Goal: Information Seeking & Learning: Learn about a topic

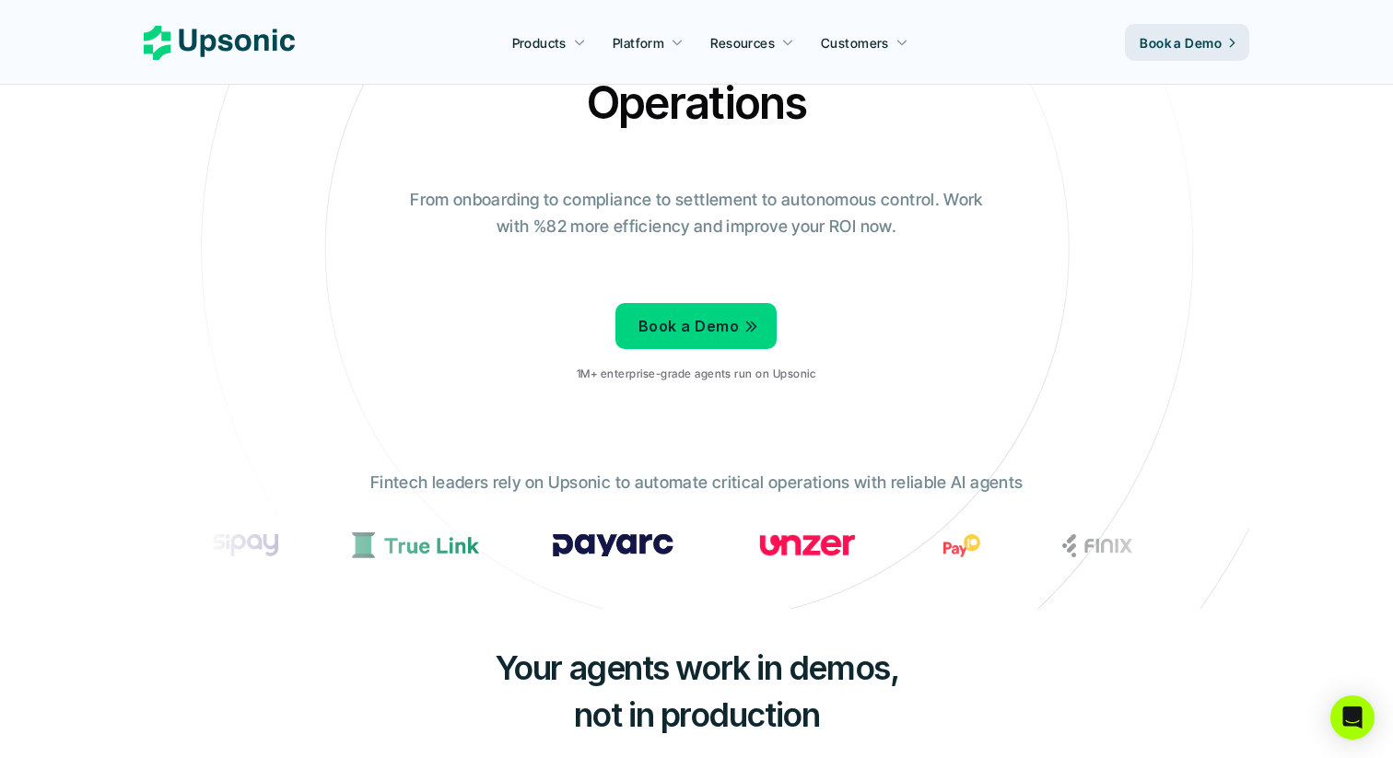
scroll to position [142, 0]
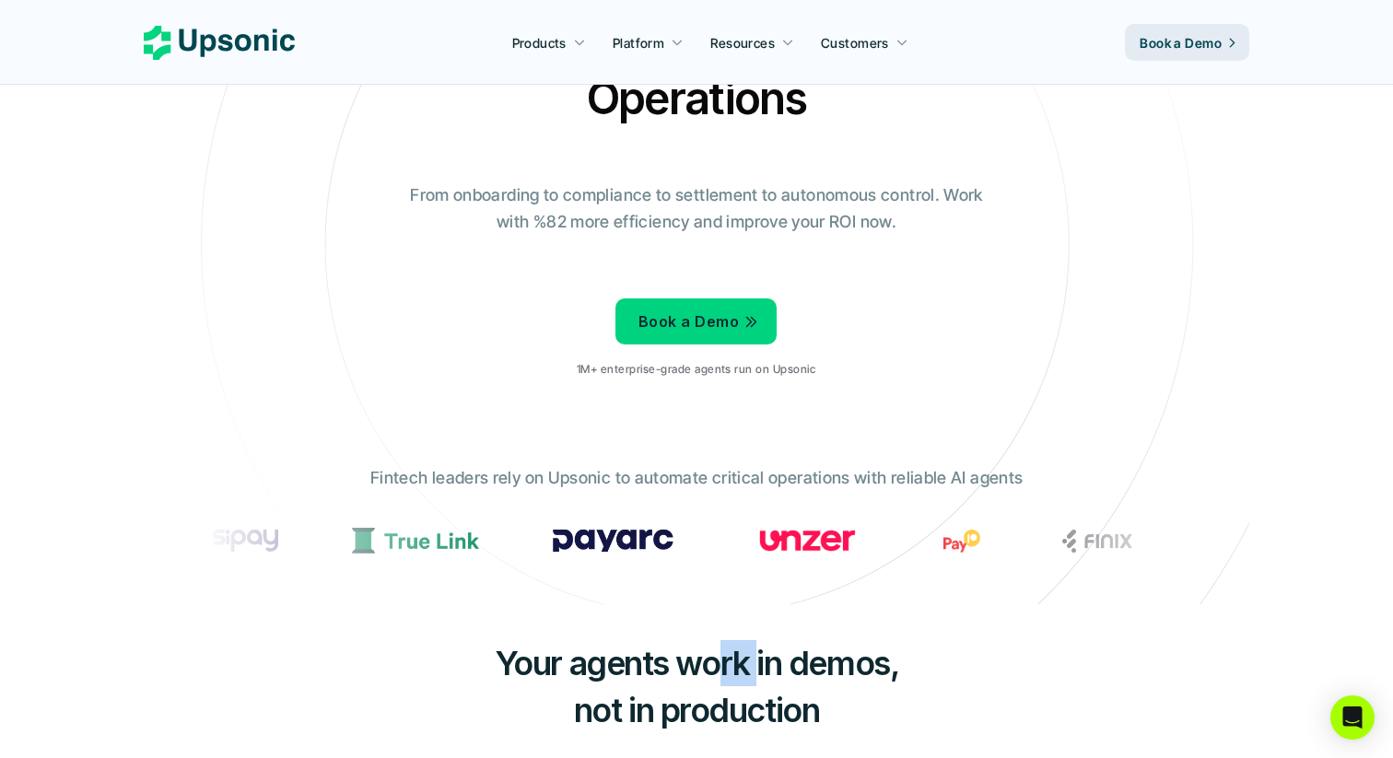
drag, startPoint x: 715, startPoint y: 670, endPoint x: 756, endPoint y: 682, distance: 42.3
click at [756, 682] on span "Your agents work in demos," at bounding box center [697, 663] width 405 height 41
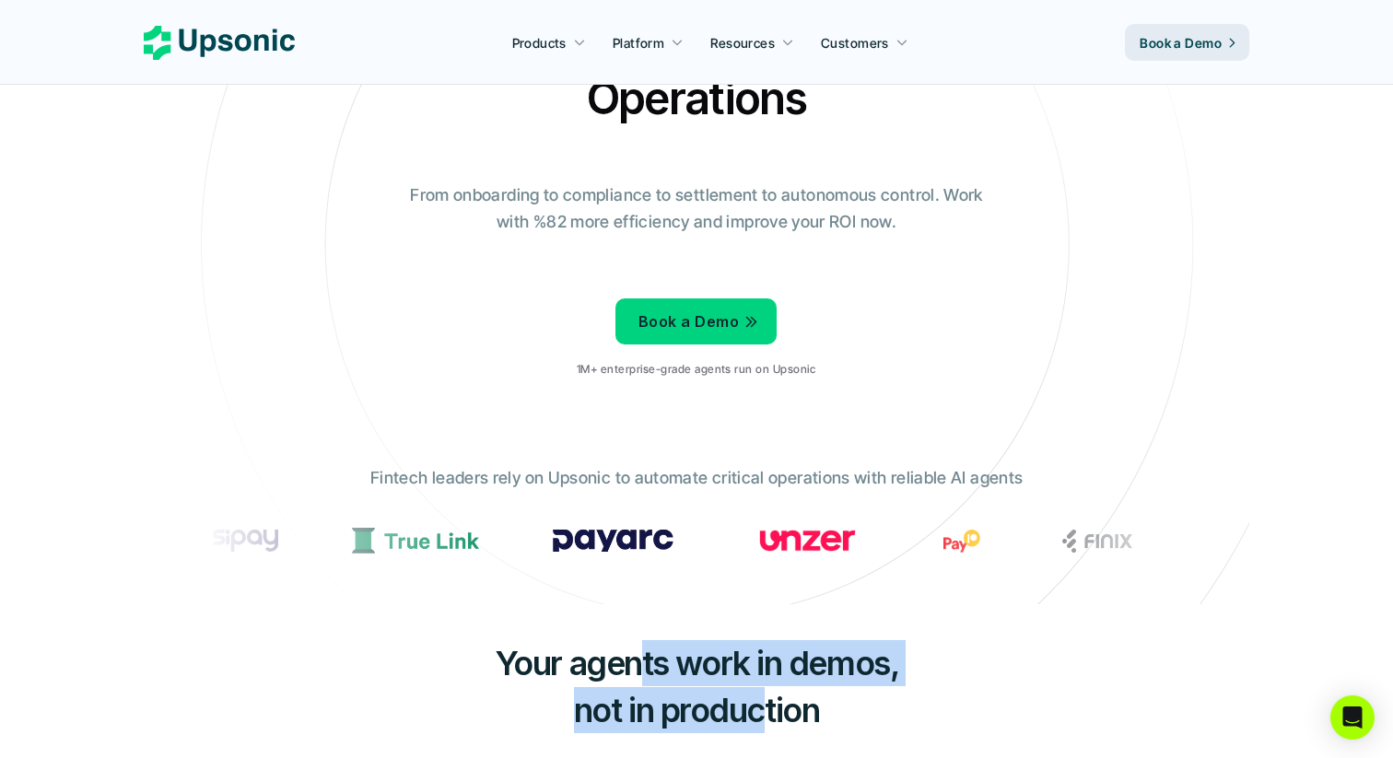
drag, startPoint x: 766, startPoint y: 717, endPoint x: 633, endPoint y: 679, distance: 138.0
click at [633, 679] on h3 "Your agents work in demos, not in production" at bounding box center [696, 686] width 553 height 93
click at [633, 679] on span "Your agents work in demos," at bounding box center [697, 663] width 405 height 41
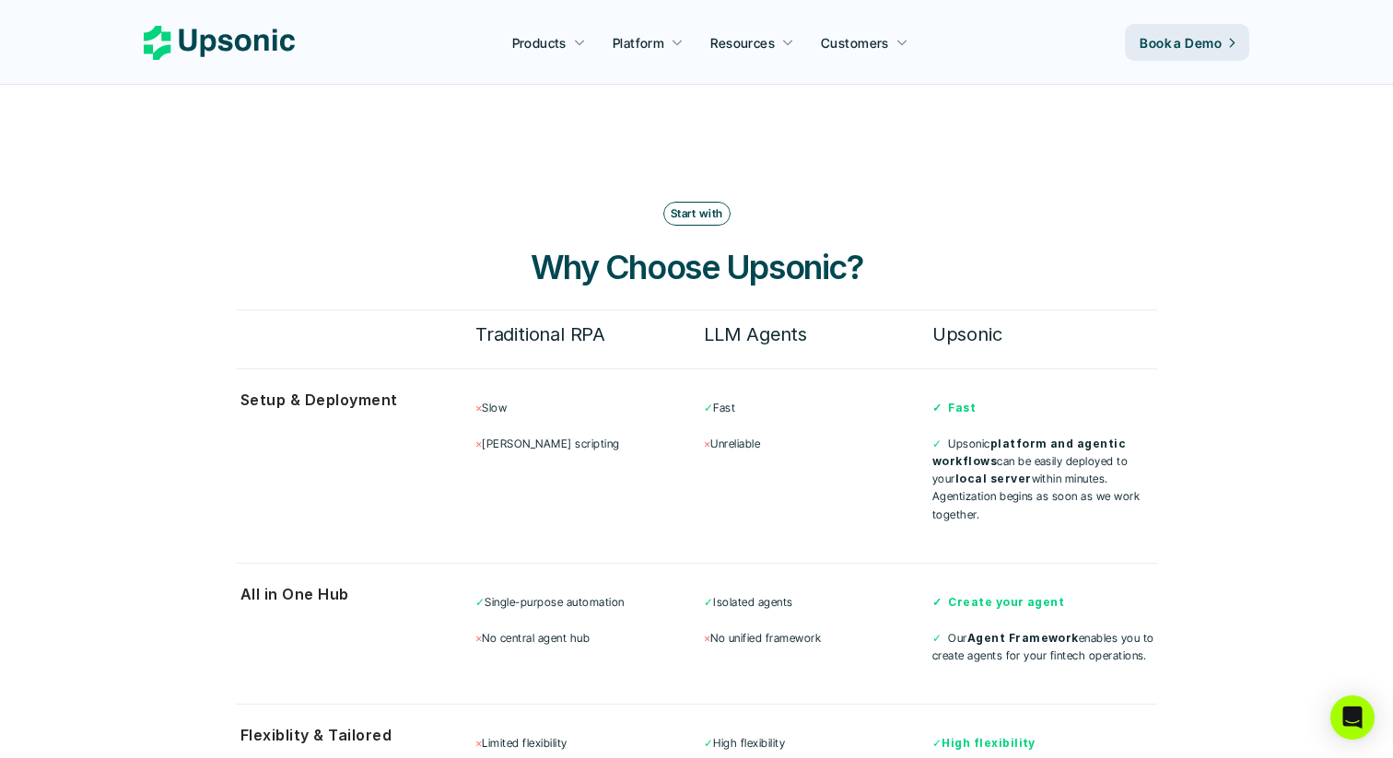
scroll to position [4675, 0]
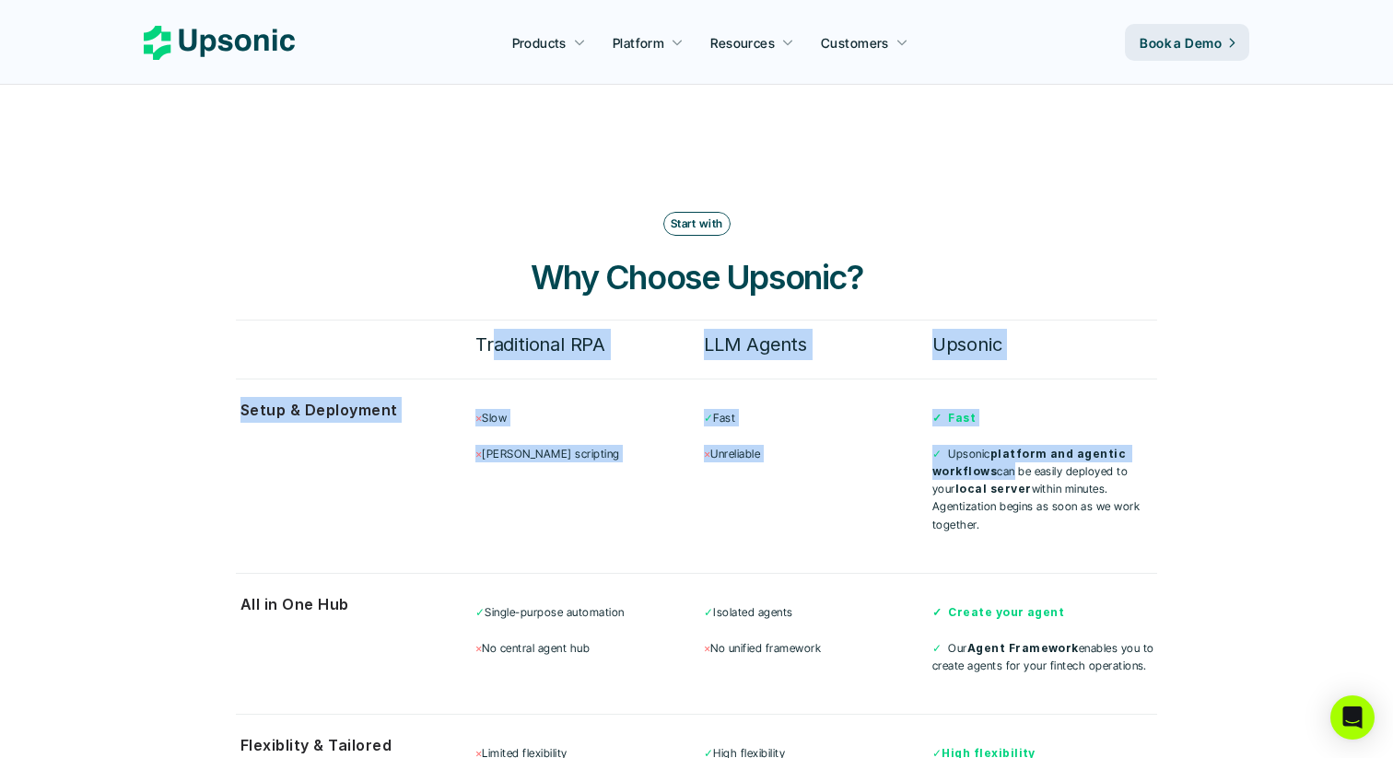
drag, startPoint x: 493, startPoint y: 319, endPoint x: 1006, endPoint y: 447, distance: 529.0
click at [1006, 447] on div "Start with Why Choose Upsonic? Traditional RPA LLM Agents Upsonic Setup & Deplo…" at bounding box center [696, 622] width 921 height 820
click at [1006, 447] on p "✓ Upsonic platform and agentic workflows can be easily deployed to your local s…" at bounding box center [1045, 489] width 225 height 88
drag, startPoint x: 1008, startPoint y: 447, endPoint x: 510, endPoint y: 321, distance: 513.4
click at [510, 321] on div "Start with Why Choose Upsonic? Traditional RPA LLM Agents Upsonic Setup & Deplo…" at bounding box center [696, 622] width 921 height 820
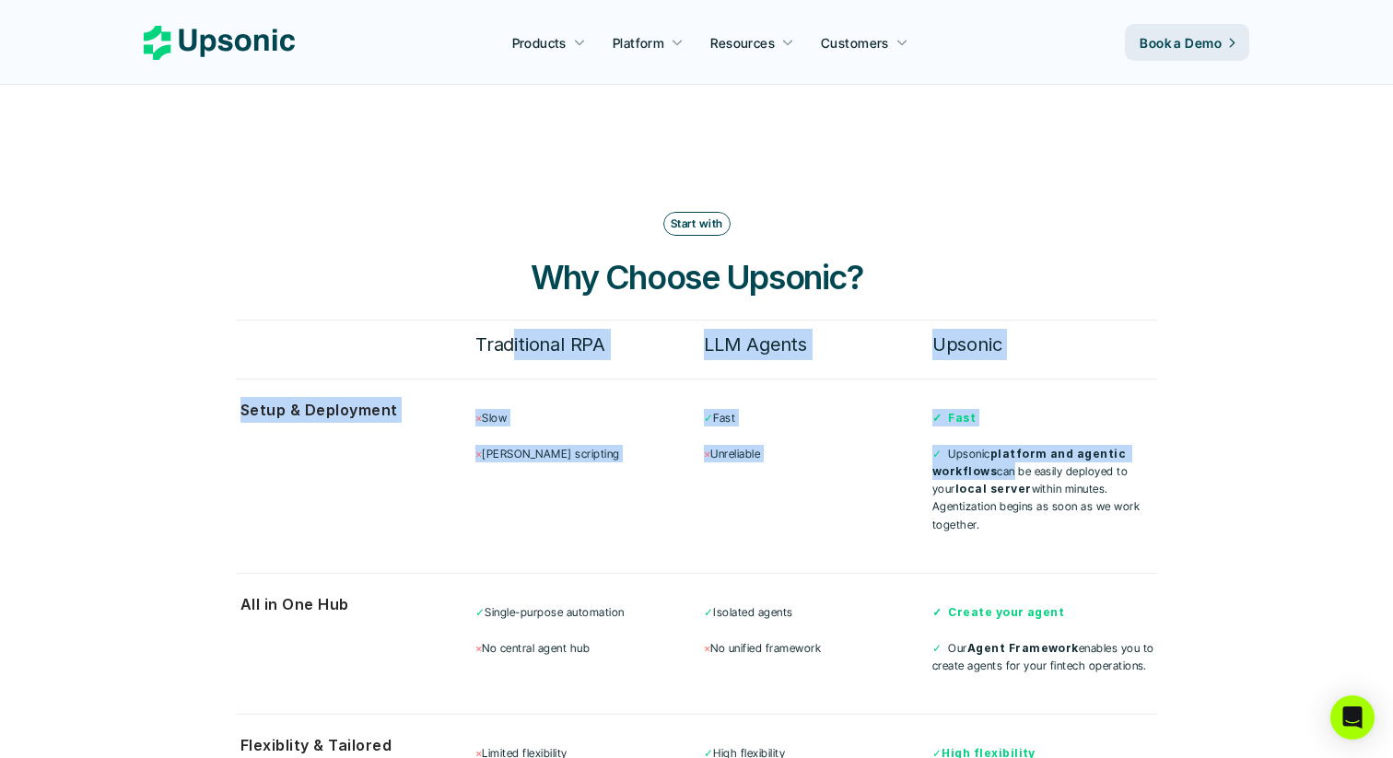
click at [510, 329] on h6 "Traditional RPA" at bounding box center [587, 344] width 225 height 31
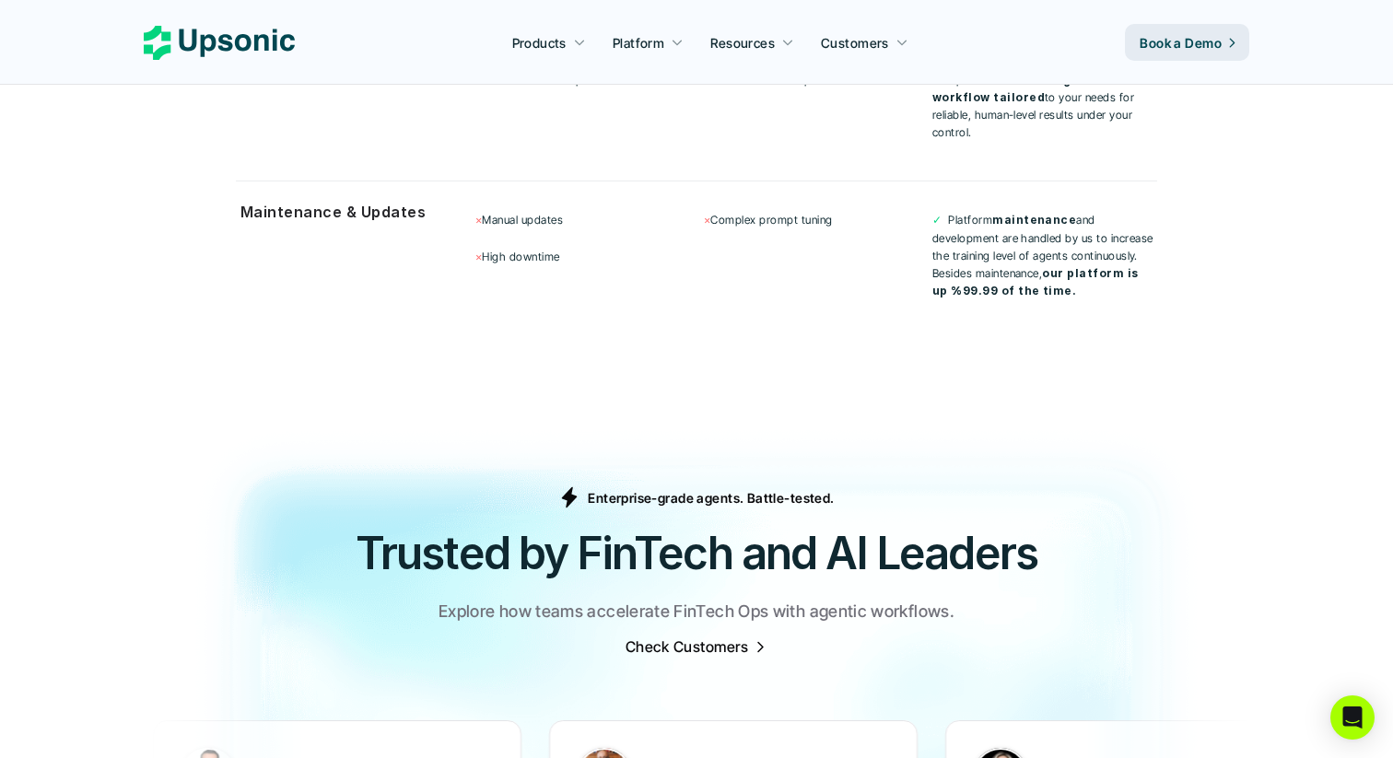
scroll to position [5372, 0]
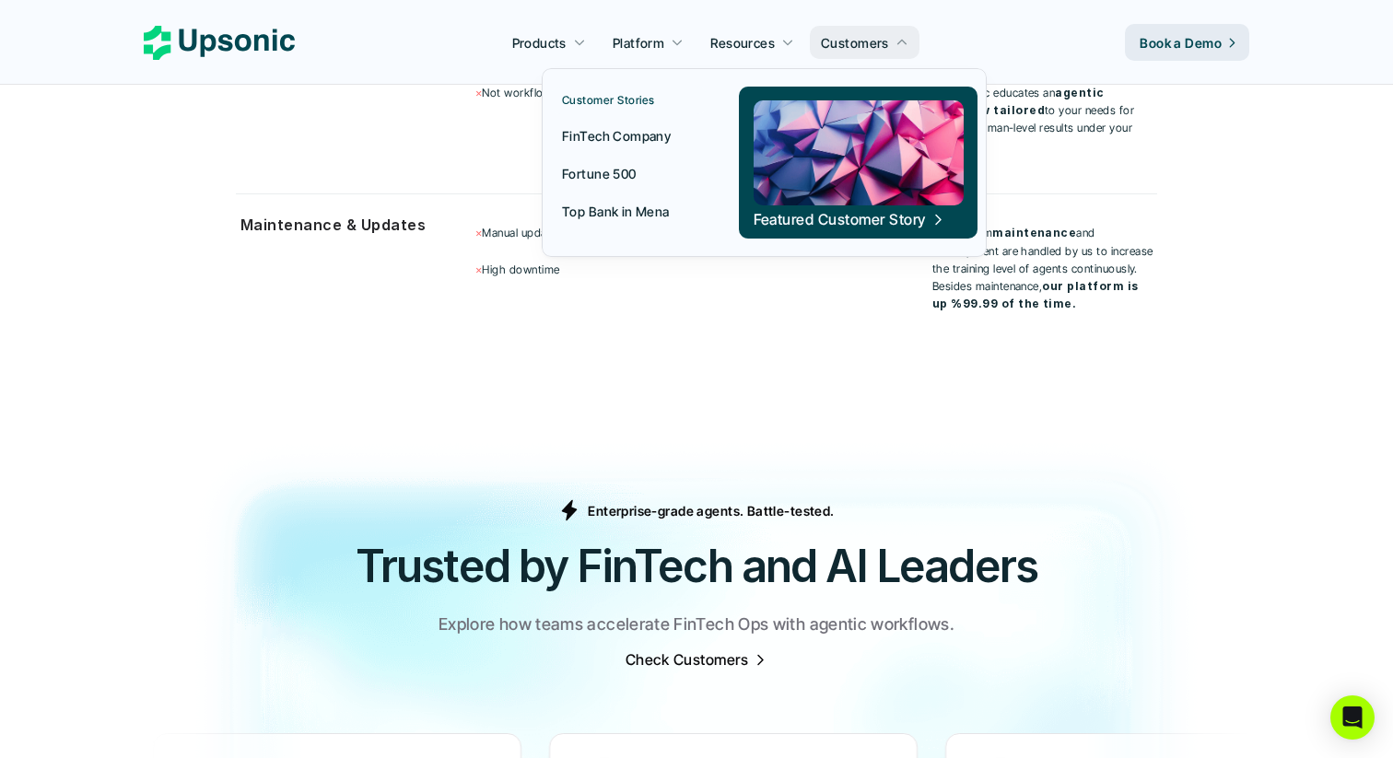
click at [657, 135] on p "FinTech Company" at bounding box center [616, 135] width 109 height 19
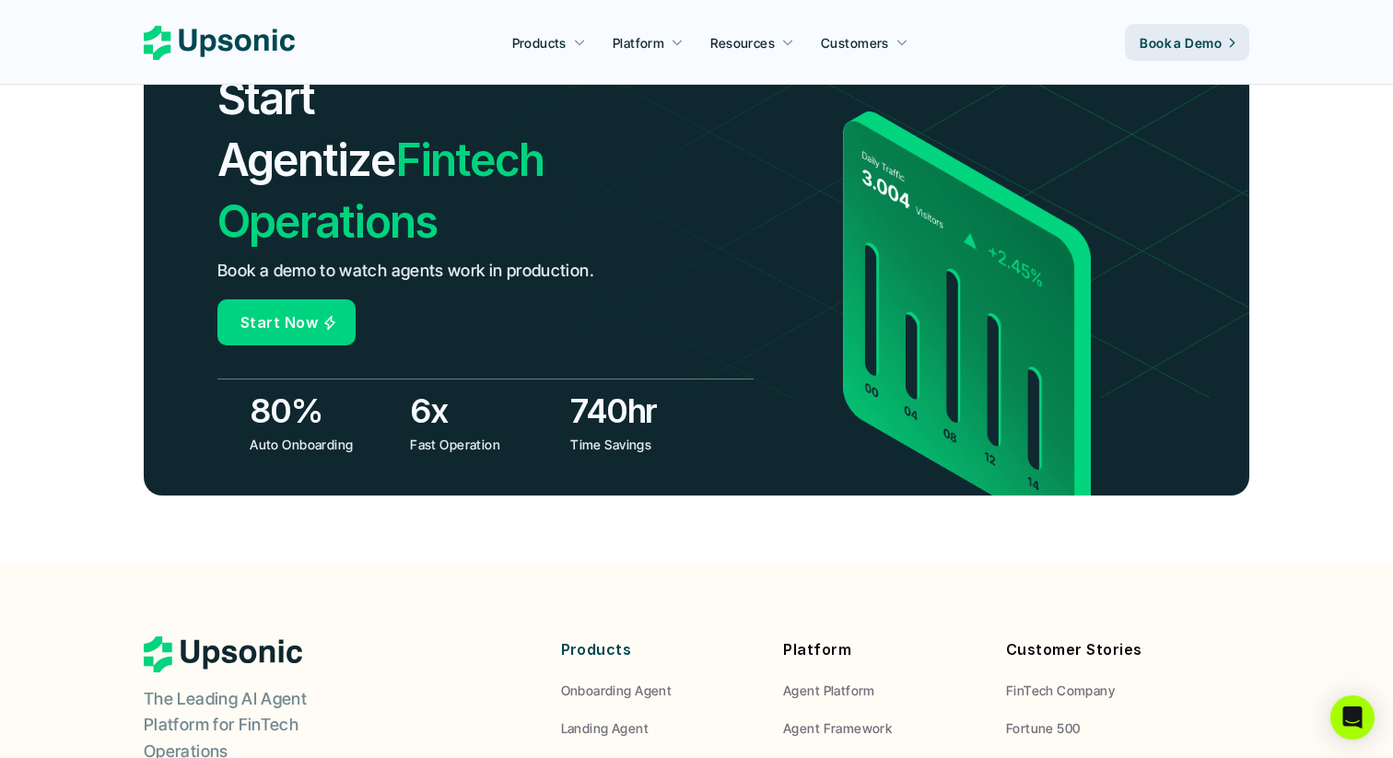
scroll to position [6366, 0]
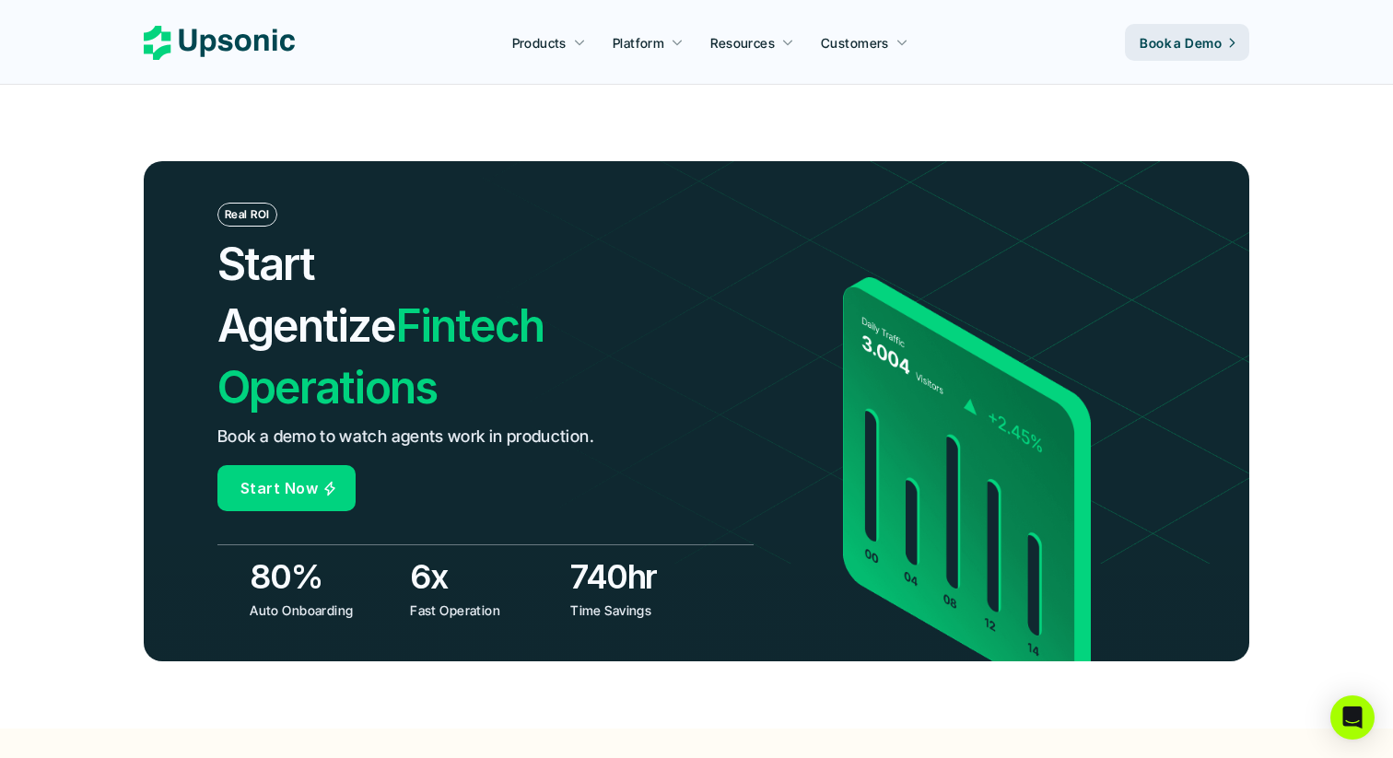
drag, startPoint x: 275, startPoint y: 474, endPoint x: 305, endPoint y: 500, distance: 40.5
click at [305, 554] on div "80% Auto Onboarding" at bounding box center [325, 586] width 151 height 65
click at [305, 601] on p "Auto Onboarding" at bounding box center [323, 610] width 147 height 19
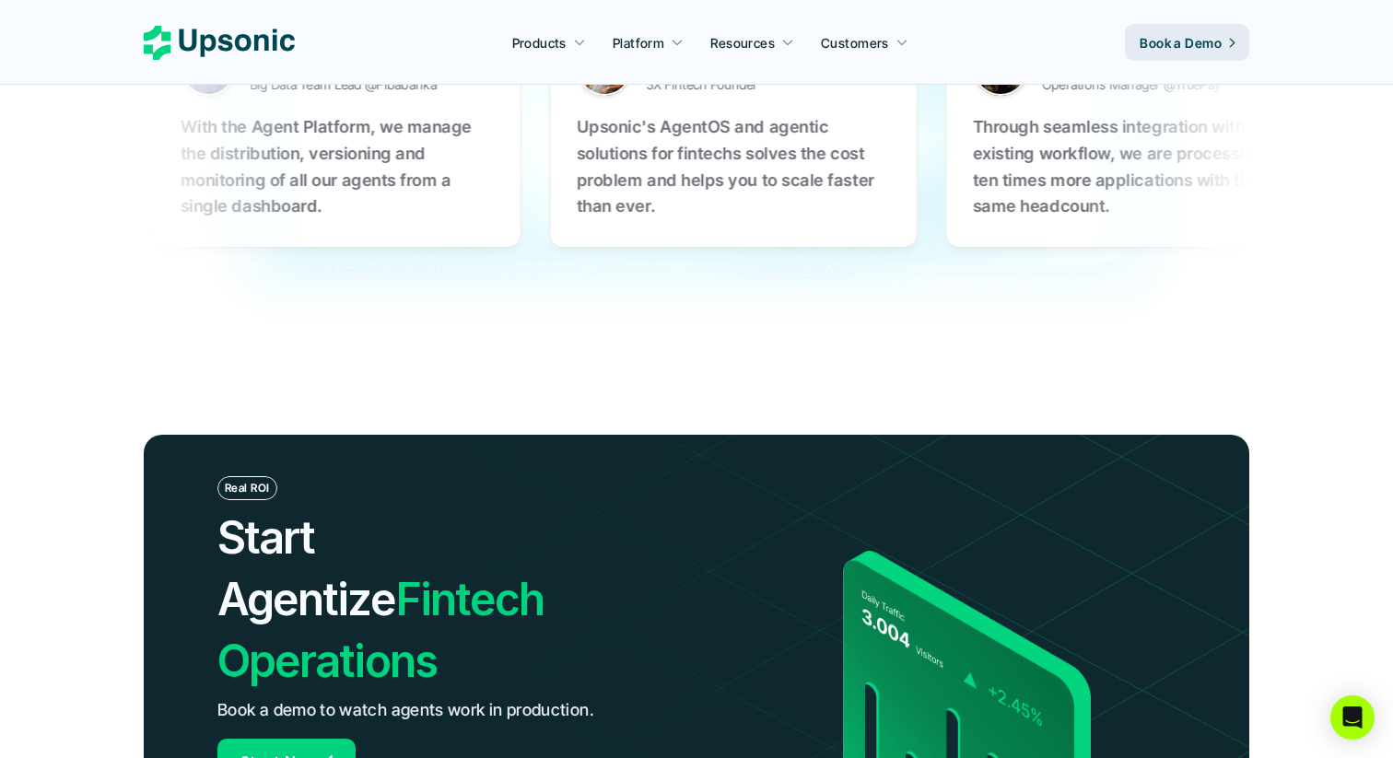
scroll to position [5956, 0]
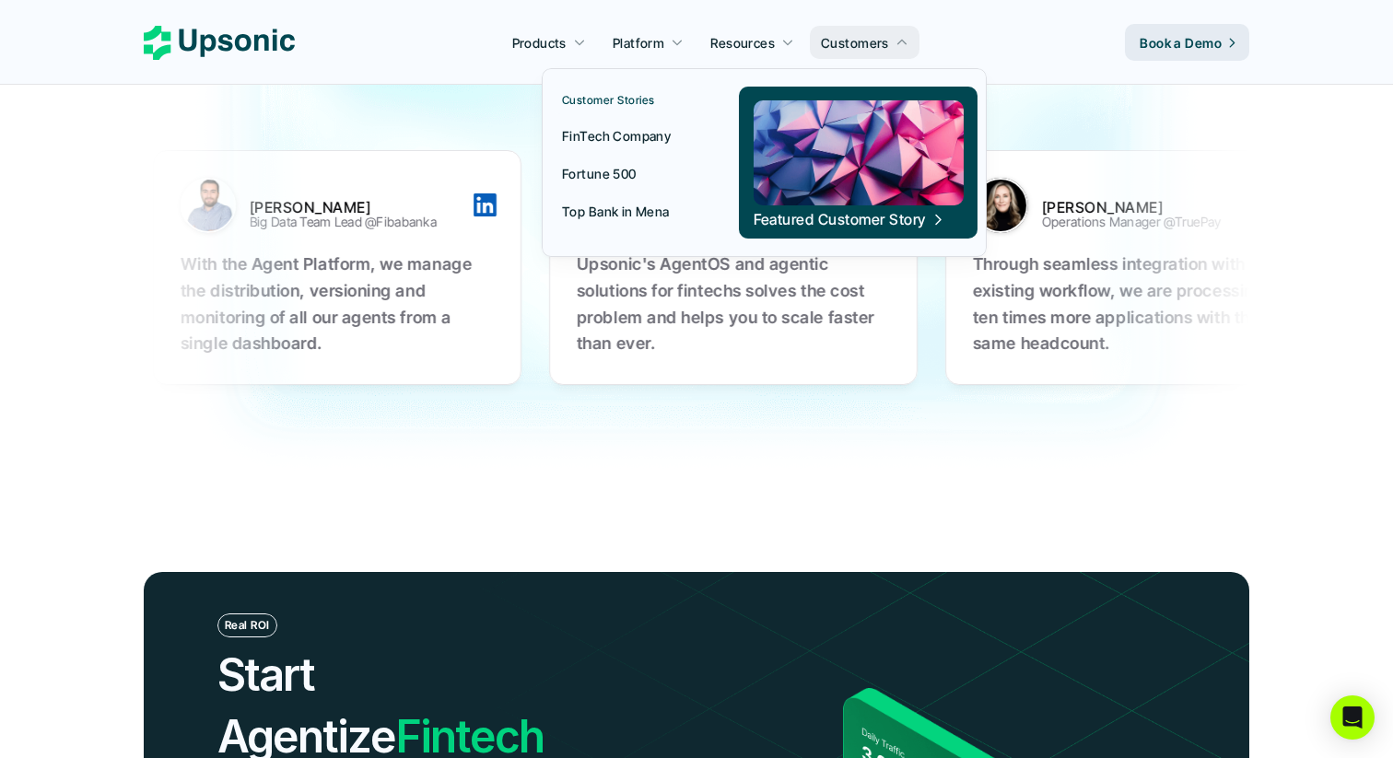
click at [636, 212] on p "Top Bank in Mena" at bounding box center [616, 211] width 108 height 19
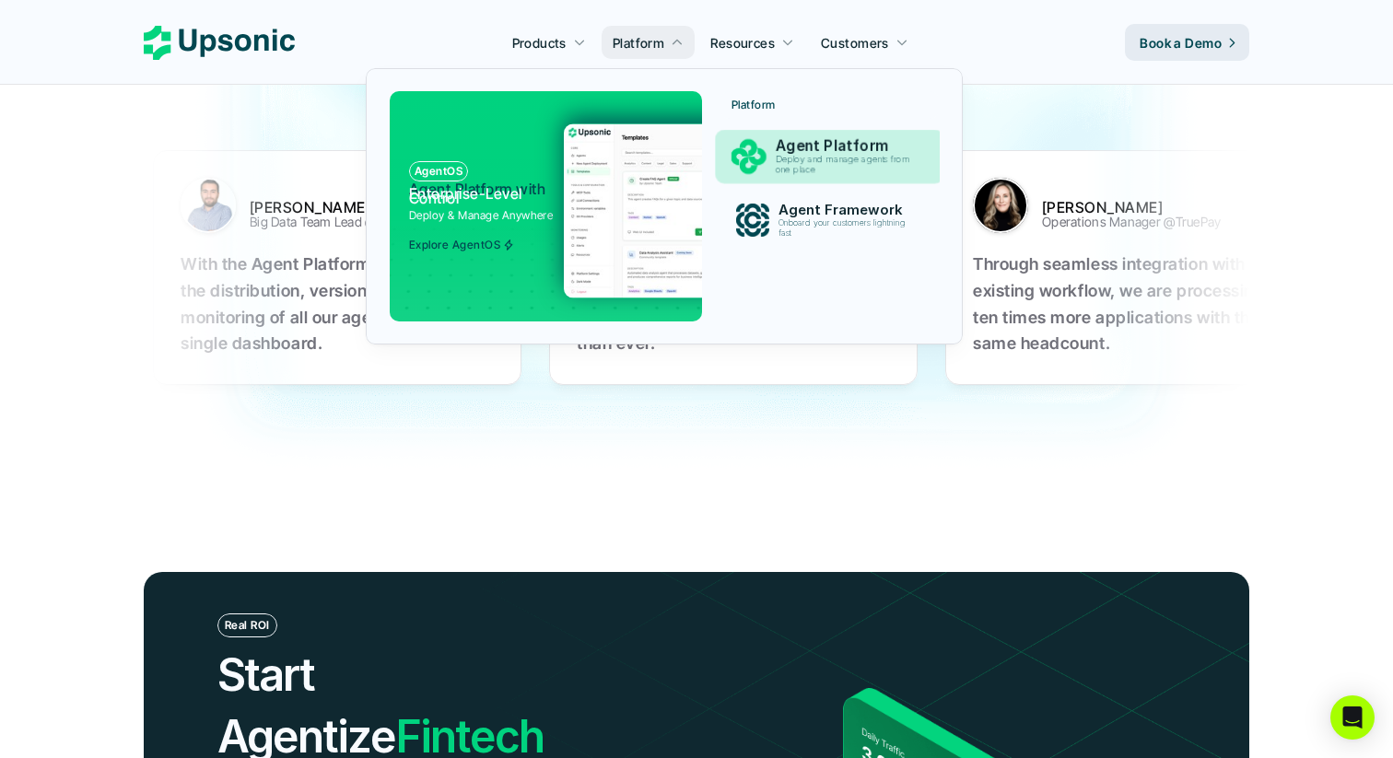
click at [822, 162] on p "Deploy and manage agents from one place" at bounding box center [846, 165] width 141 height 21
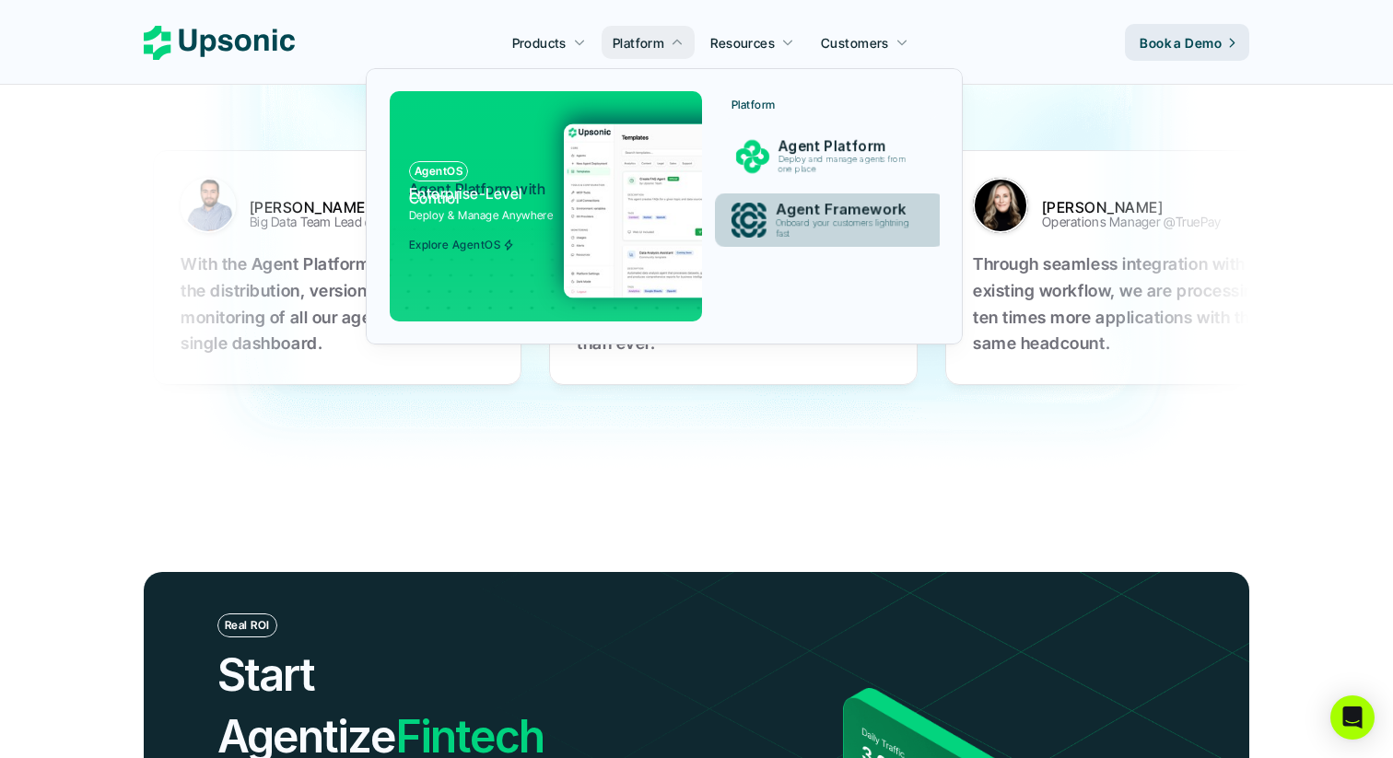
click at [815, 211] on p "Agent Framework" at bounding box center [847, 210] width 143 height 18
click at [842, 221] on p "Onboard your customers lightning fast" at bounding box center [846, 228] width 141 height 21
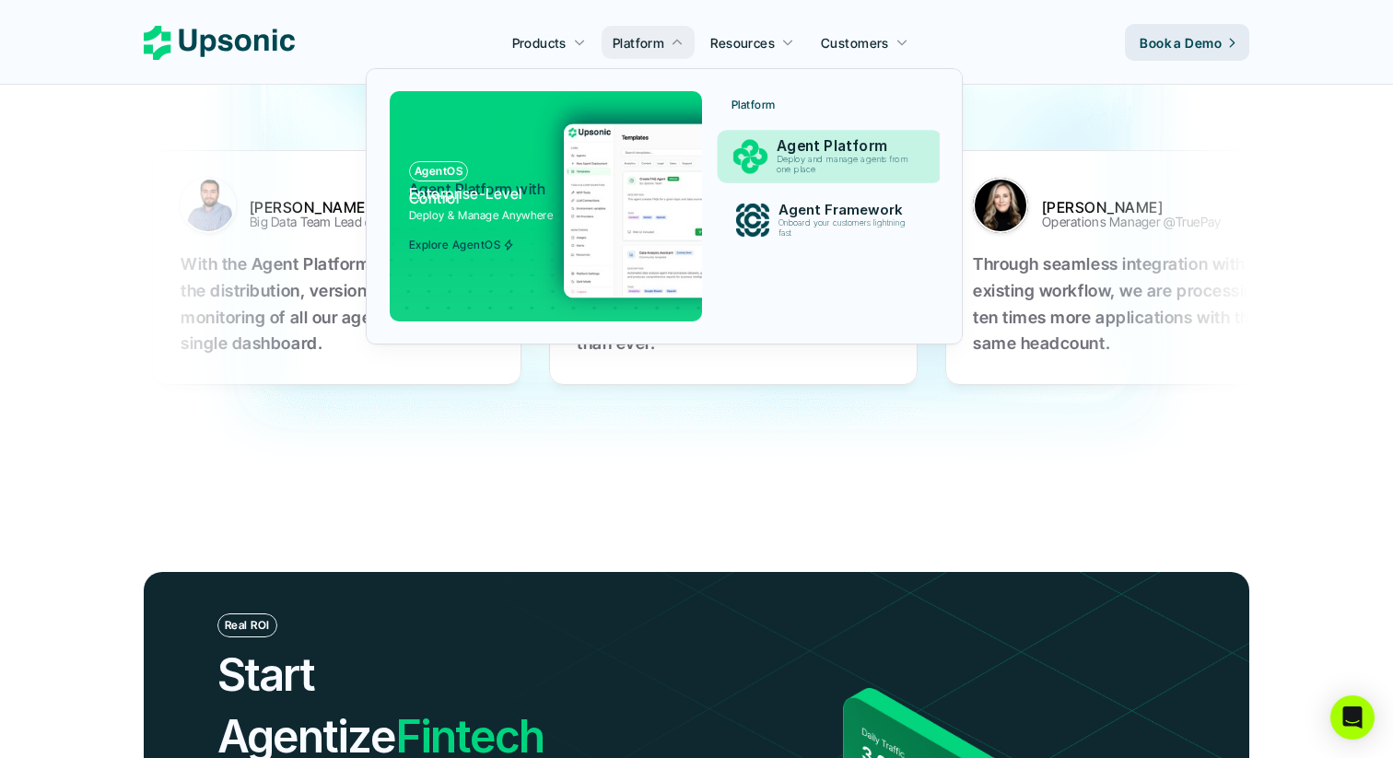
click at [842, 159] on p "Deploy and manage agents from one place" at bounding box center [846, 165] width 138 height 20
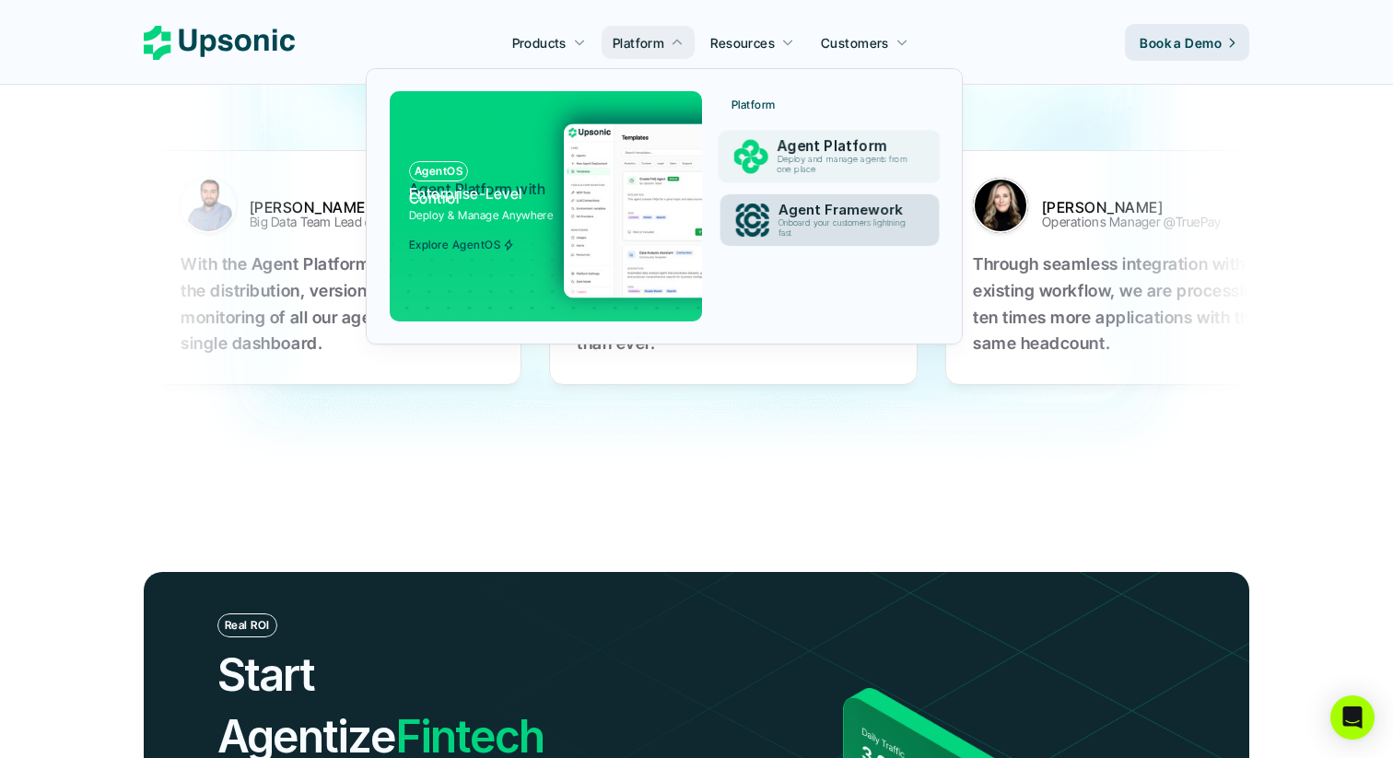
click at [842, 205] on p "Agent Framework" at bounding box center [847, 210] width 136 height 17
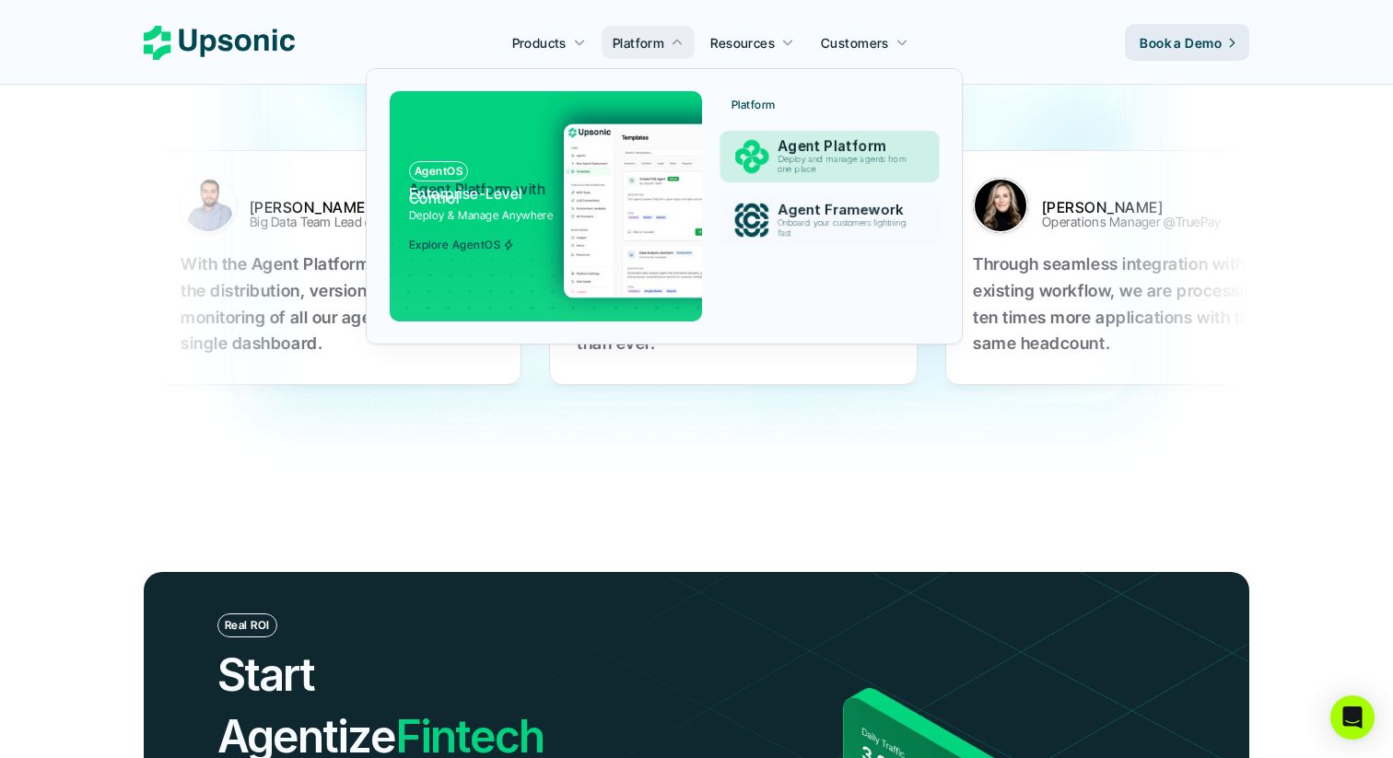
click at [842, 167] on p "Deploy and manage agents from one place" at bounding box center [845, 165] width 135 height 20
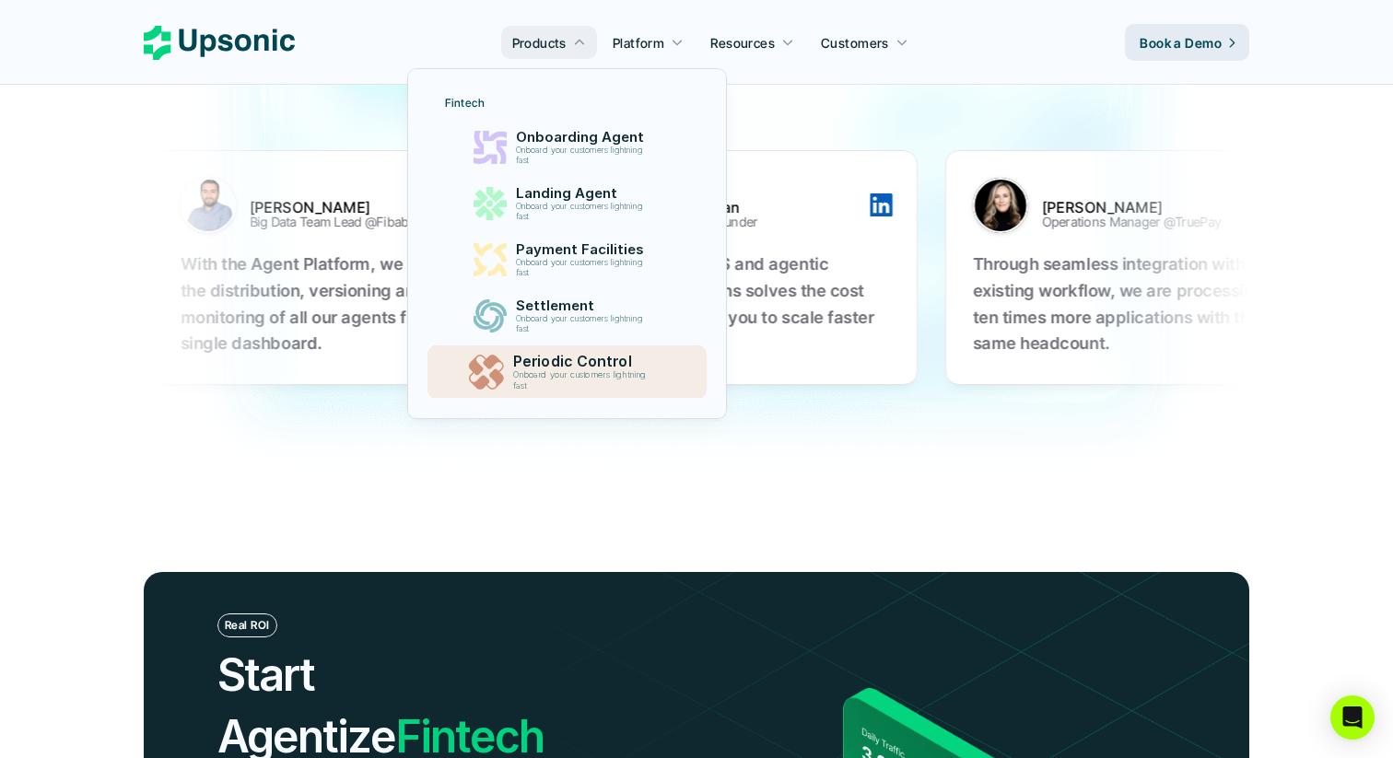
click at [585, 358] on p "Periodic Control" at bounding box center [583, 362] width 143 height 18
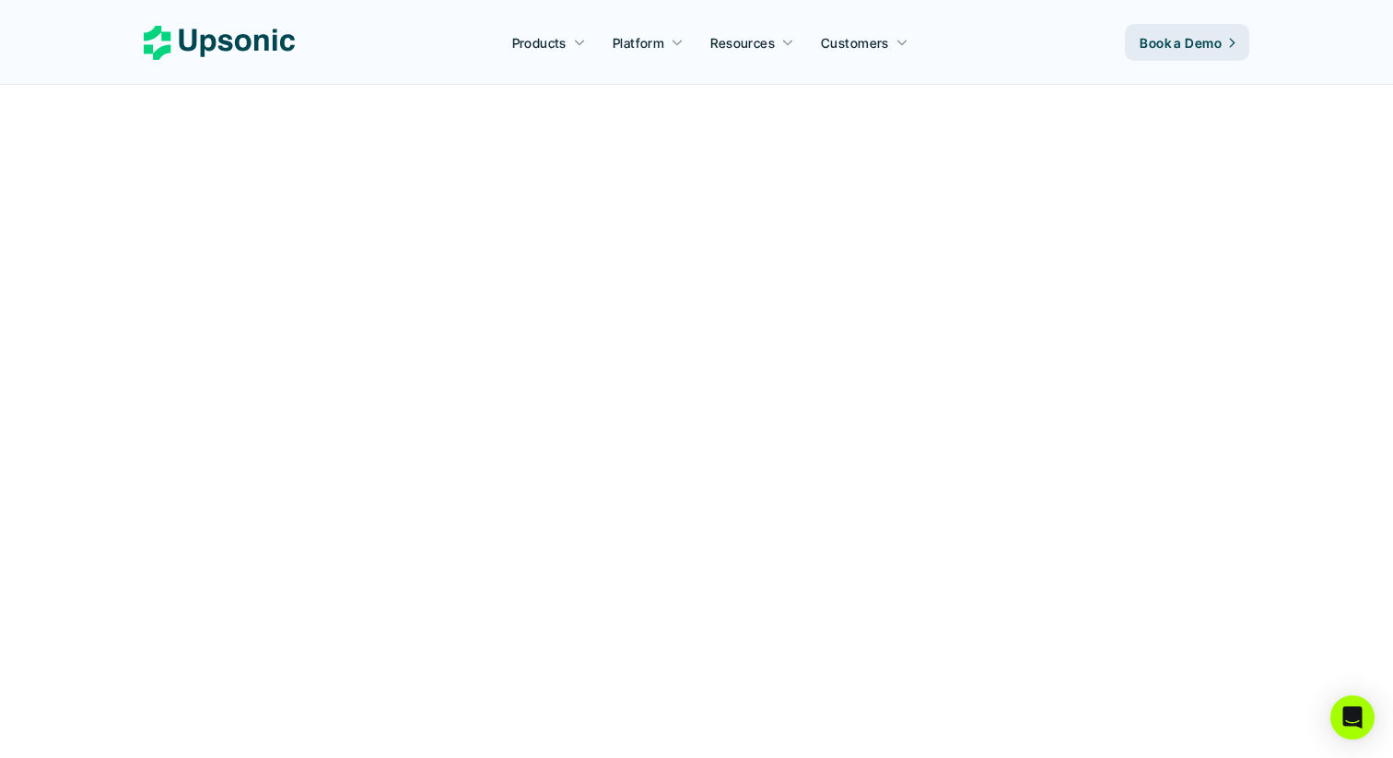
scroll to position [5961, 0]
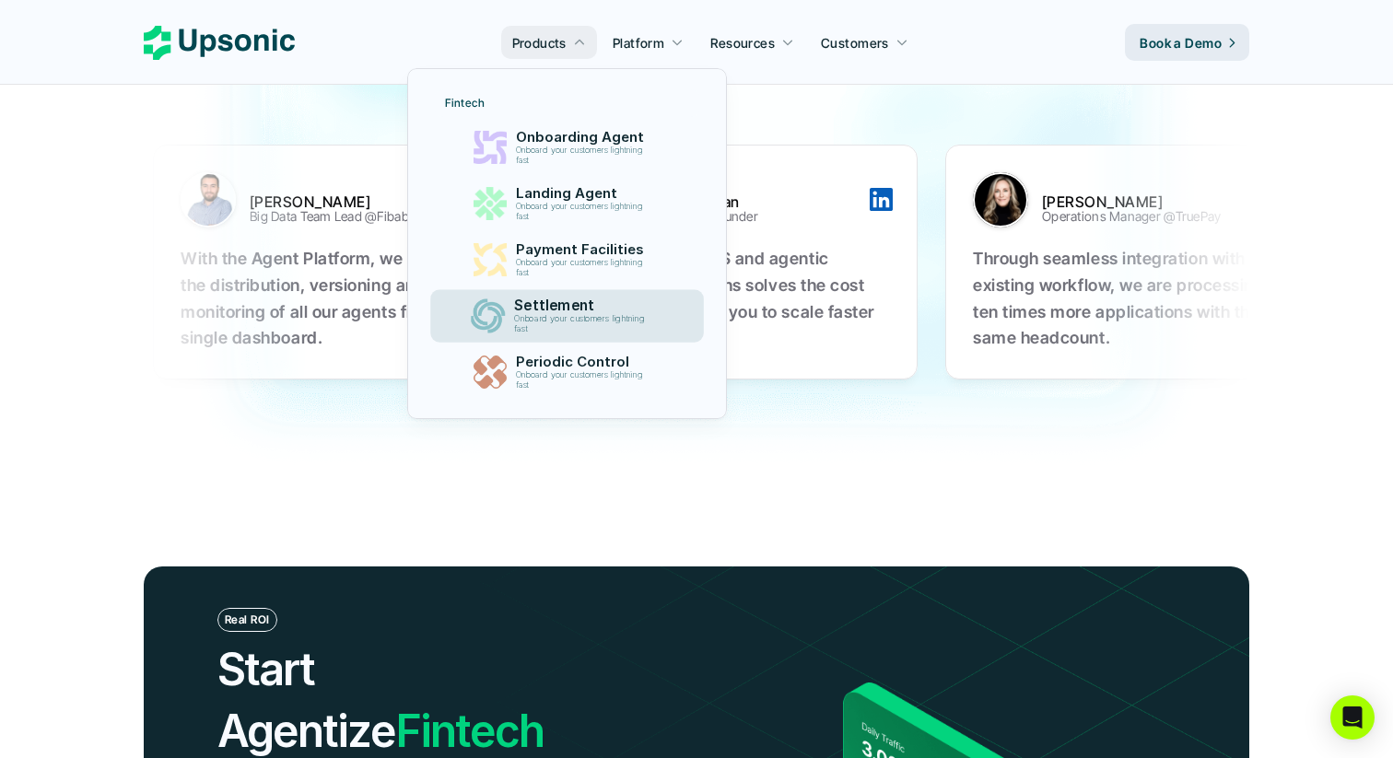
click at [534, 313] on p "Settlement" at bounding box center [584, 306] width 140 height 17
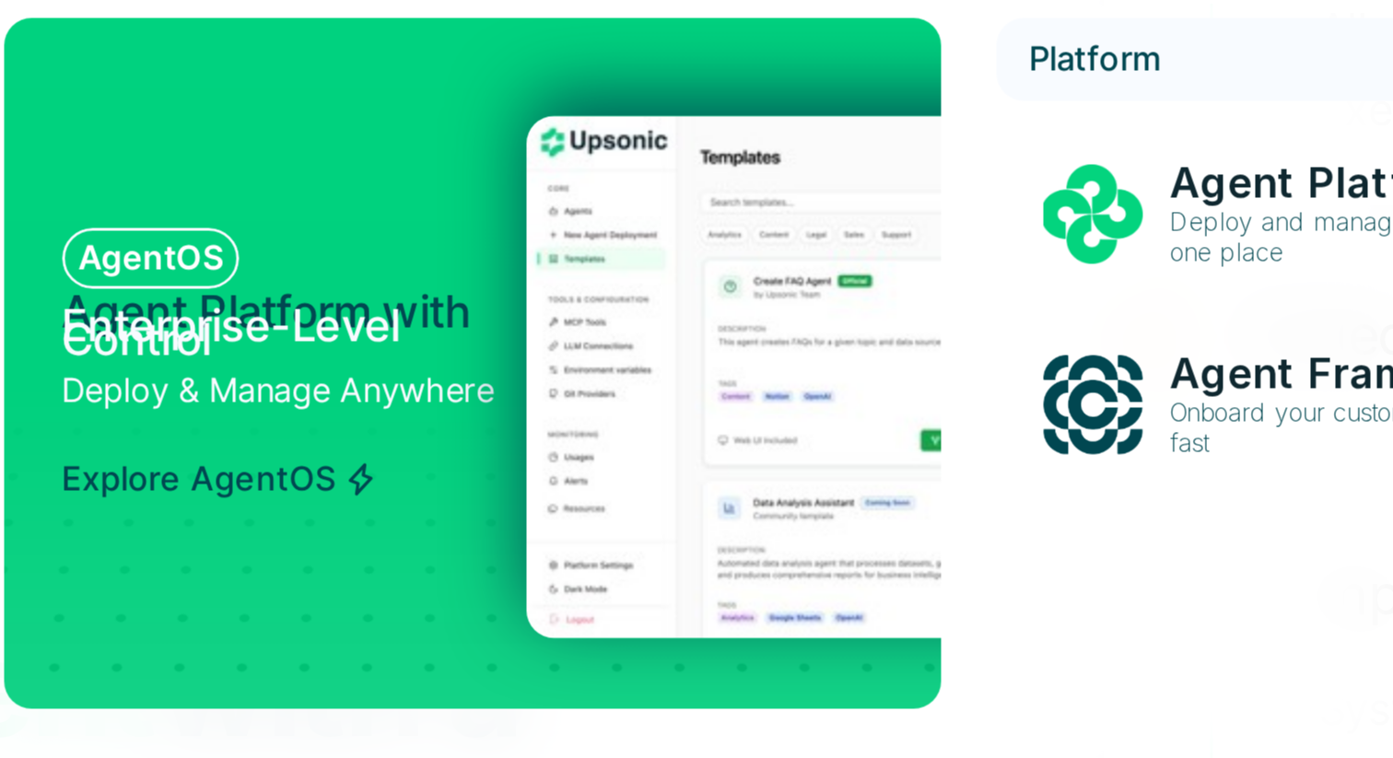
click at [447, 196] on p "Agent Platform with Enterprise-Level Control" at bounding box center [479, 193] width 141 height 13
click at [450, 170] on p "AgentOS" at bounding box center [439, 171] width 48 height 13
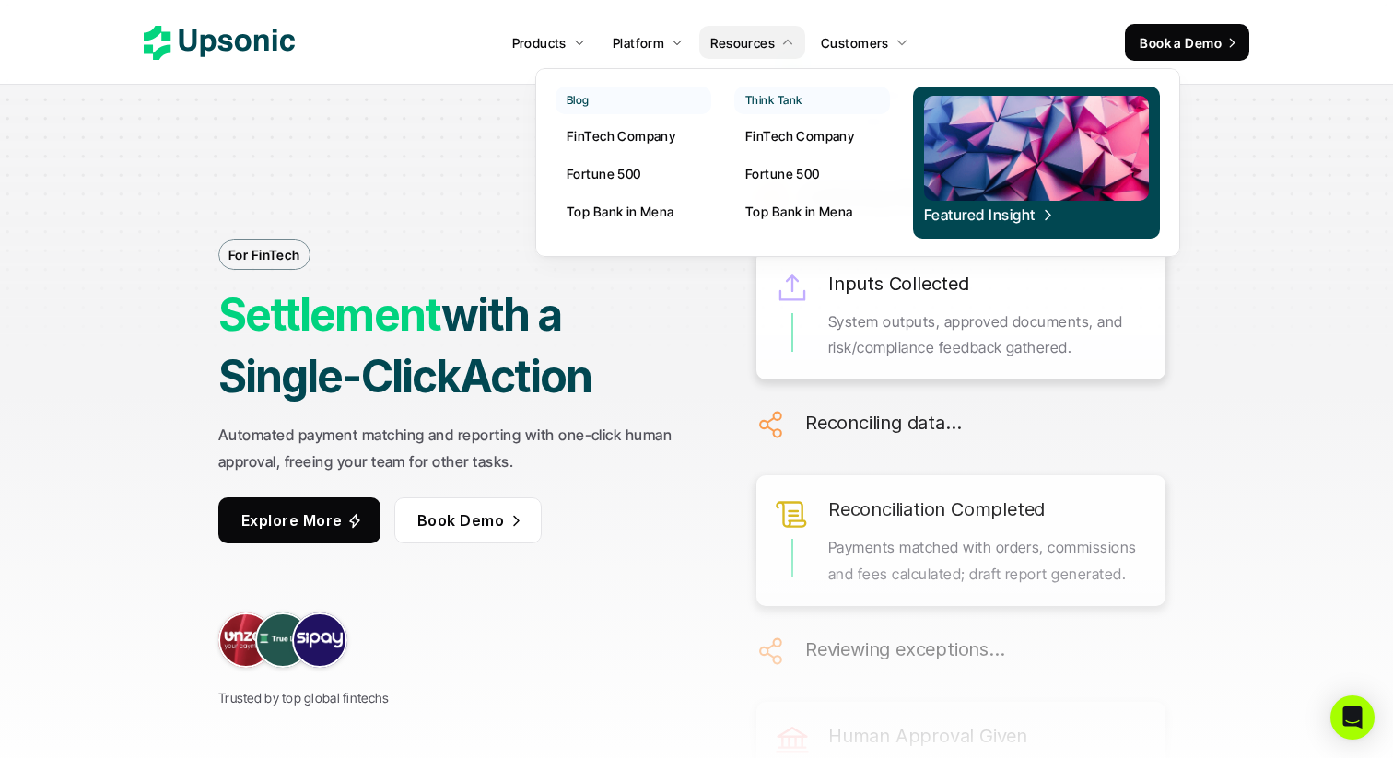
click at [1004, 213] on p "Featured Insight" at bounding box center [979, 215] width 111 height 5
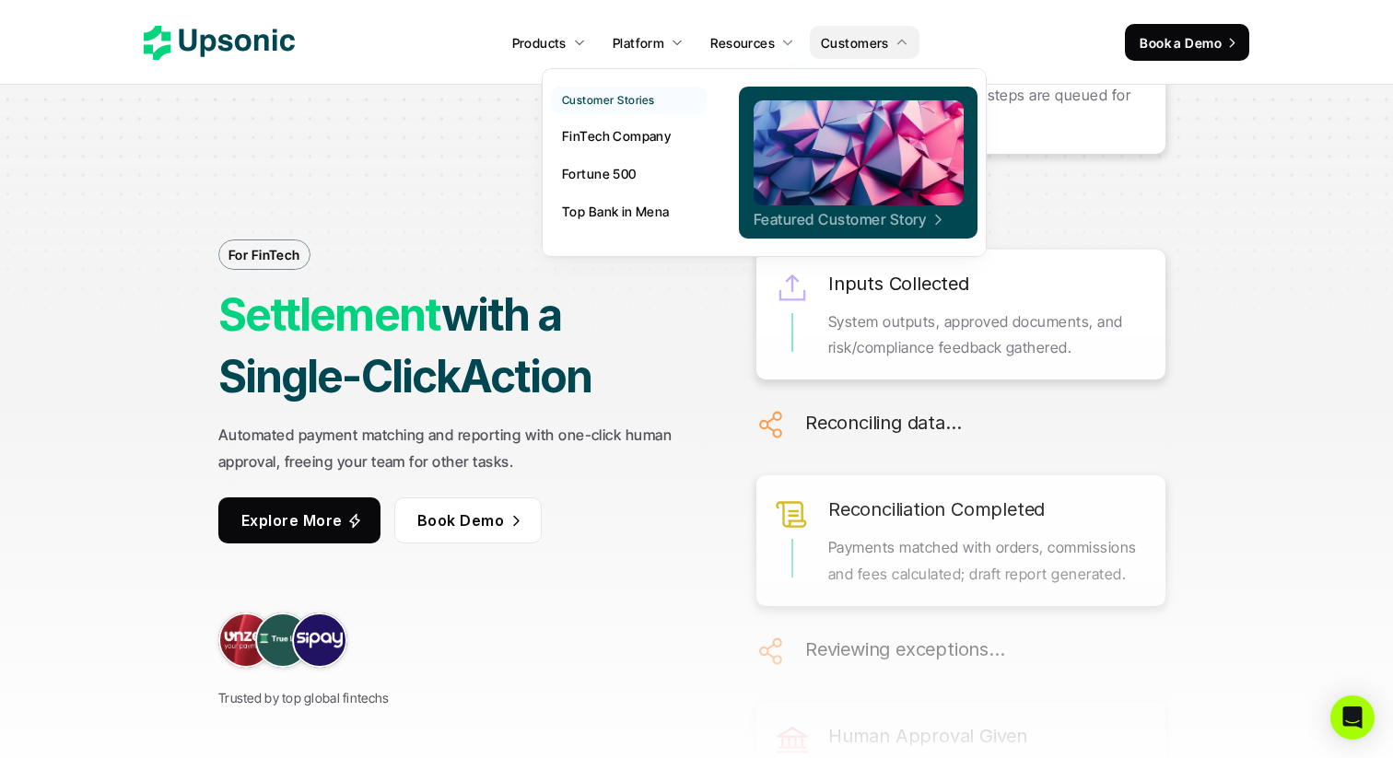
click at [844, 217] on p "Featured Customer Story" at bounding box center [839, 219] width 172 height 5
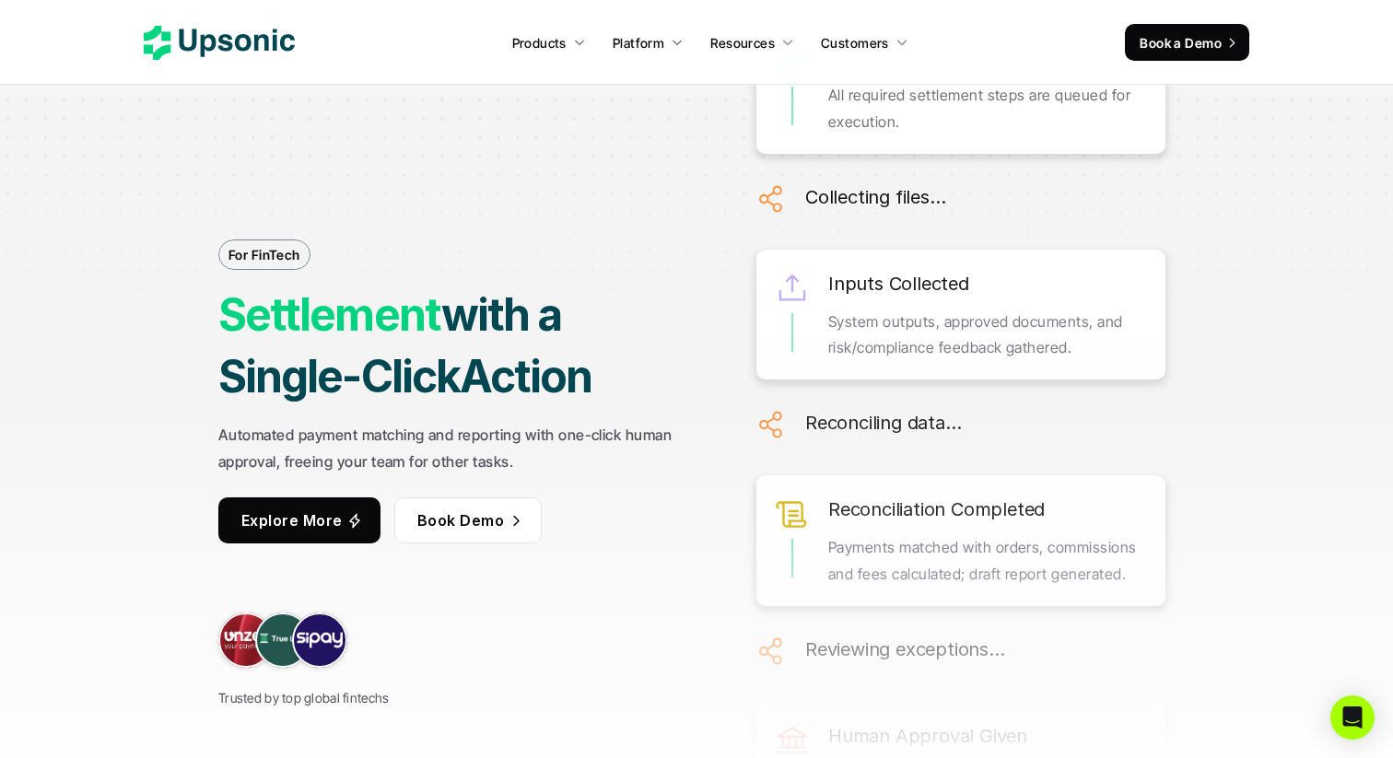
click at [261, 30] on icon at bounding box center [219, 43] width 151 height 34
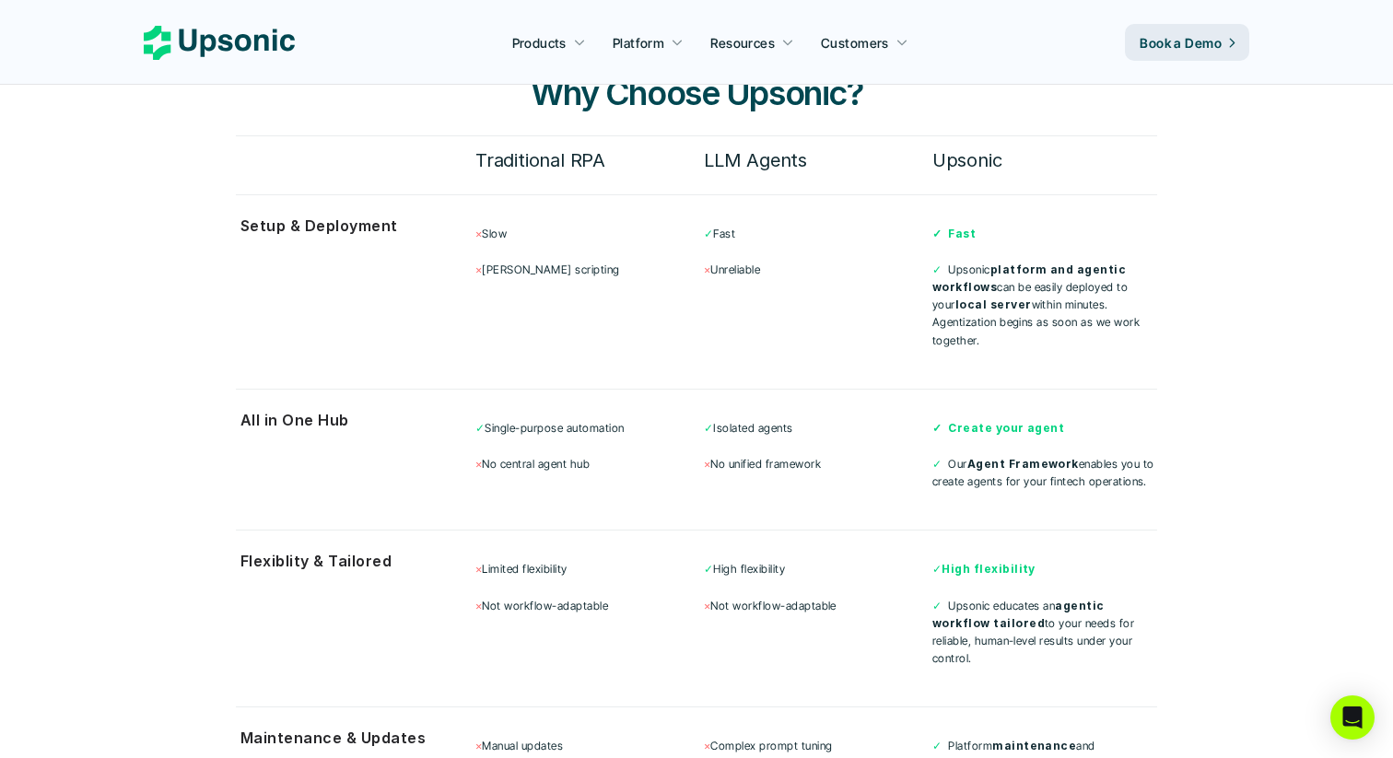
scroll to position [4864, 0]
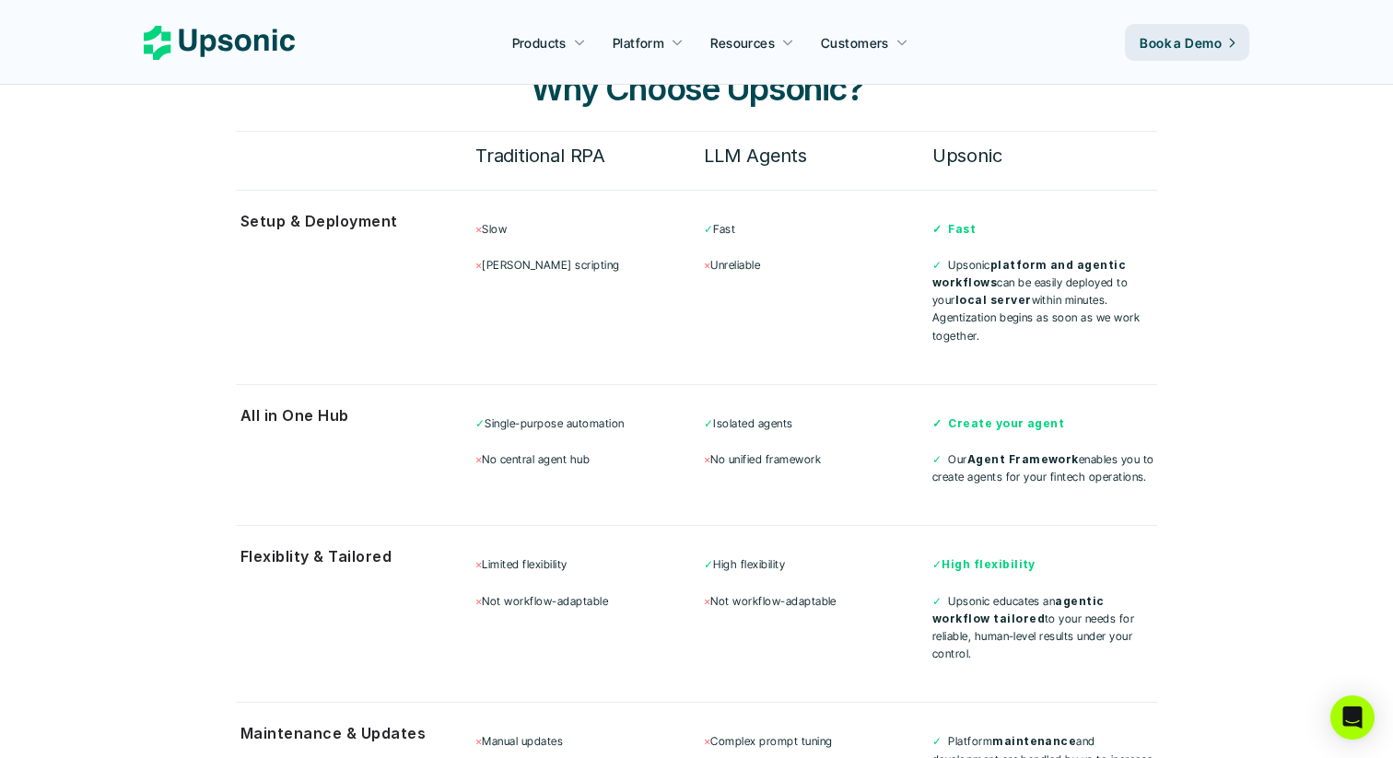
drag, startPoint x: 494, startPoint y: 204, endPoint x: 576, endPoint y: 270, distance: 105.5
click at [576, 270] on div "× Slow × [PERSON_NAME] scripting ✓ Fast × Unreliable ✓ Fast ✓ Upsonic platform …" at bounding box center [816, 282] width 682 height 148
drag, startPoint x: 725, startPoint y: 198, endPoint x: 738, endPoint y: 234, distance: 38.2
click at [738, 234] on div "✓ Fast × Unreliable" at bounding box center [816, 246] width 225 height 53
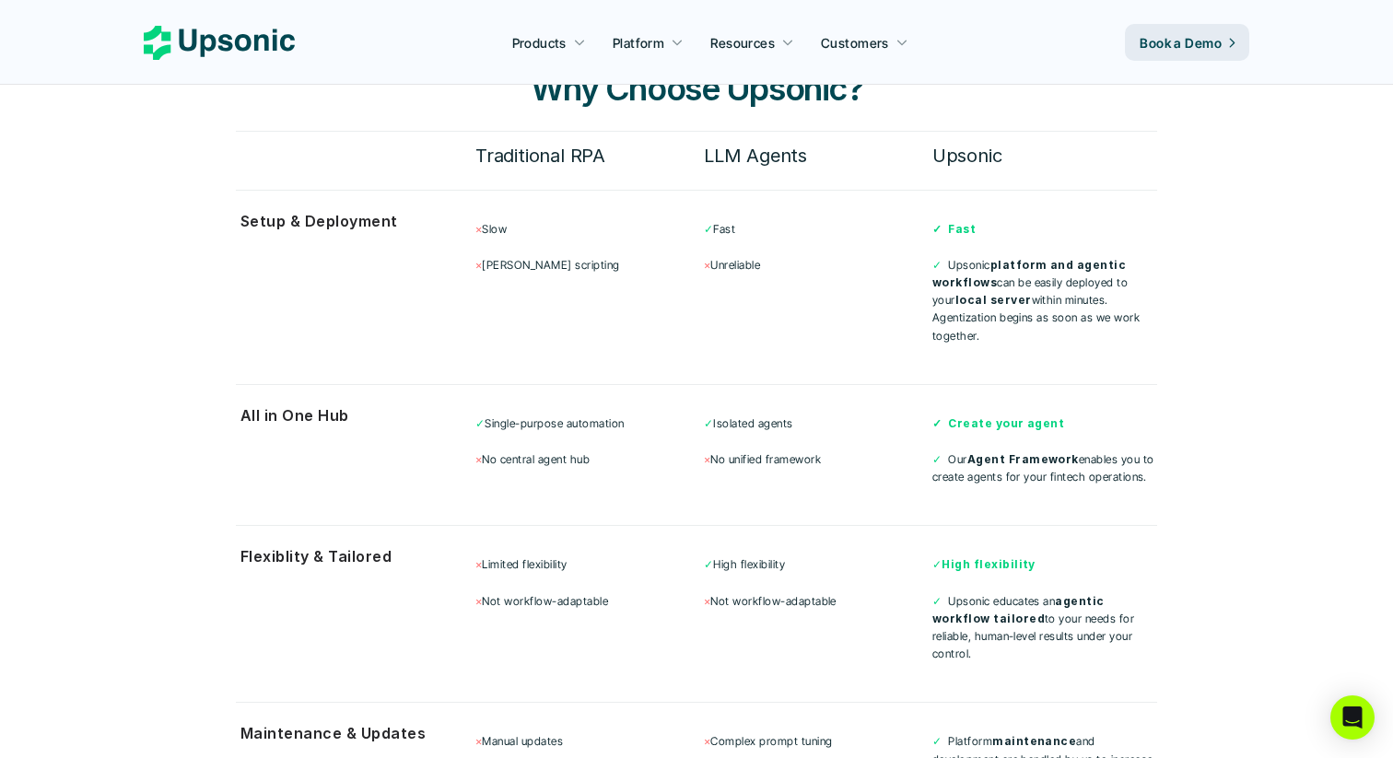
drag, startPoint x: 969, startPoint y: 237, endPoint x: 1046, endPoint y: 264, distance: 81.0
click at [1046, 264] on p "✓ Upsonic platform and agentic workflows can be easily deployed to your local s…" at bounding box center [1045, 300] width 225 height 88
drag, startPoint x: 1054, startPoint y: 271, endPoint x: 968, endPoint y: 259, distance: 86.5
click at [968, 259] on p "✓ Upsonic platform and agentic workflows can be easily deployed to your local s…" at bounding box center [1045, 300] width 225 height 88
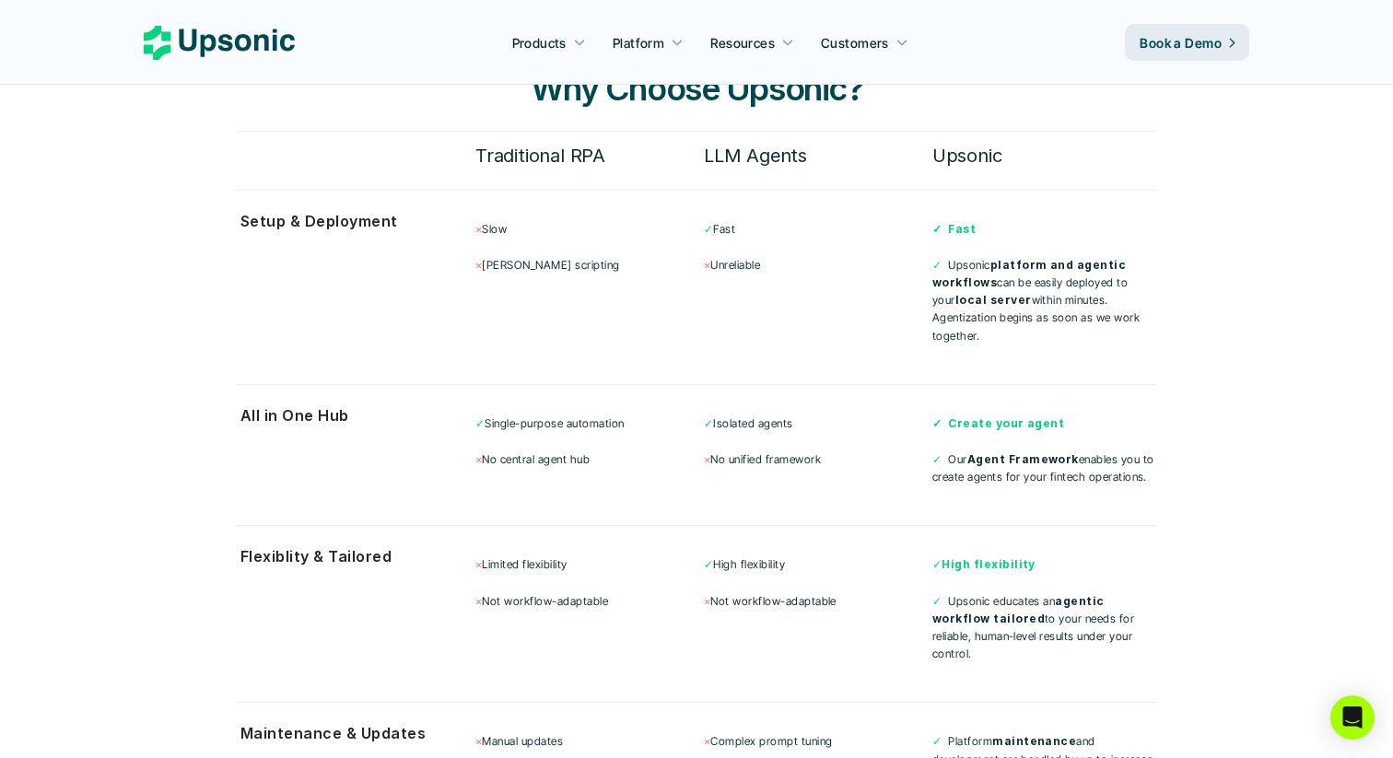
click at [968, 259] on strong "platform and agentic workflows" at bounding box center [1031, 273] width 197 height 31
drag, startPoint x: 755, startPoint y: 409, endPoint x: 1015, endPoint y: 422, distance: 260.2
click at [1015, 422] on div "✓ Single-purpose automation × No central agent hub ✓ Isolated agents × No unifi…" at bounding box center [816, 451] width 682 height 96
click at [1013, 451] on p "✓ Our Agent Framework enables you to create agents for your fintech operations." at bounding box center [1045, 468] width 225 height 35
drag, startPoint x: 988, startPoint y: 415, endPoint x: 1072, endPoint y: 437, distance: 86.7
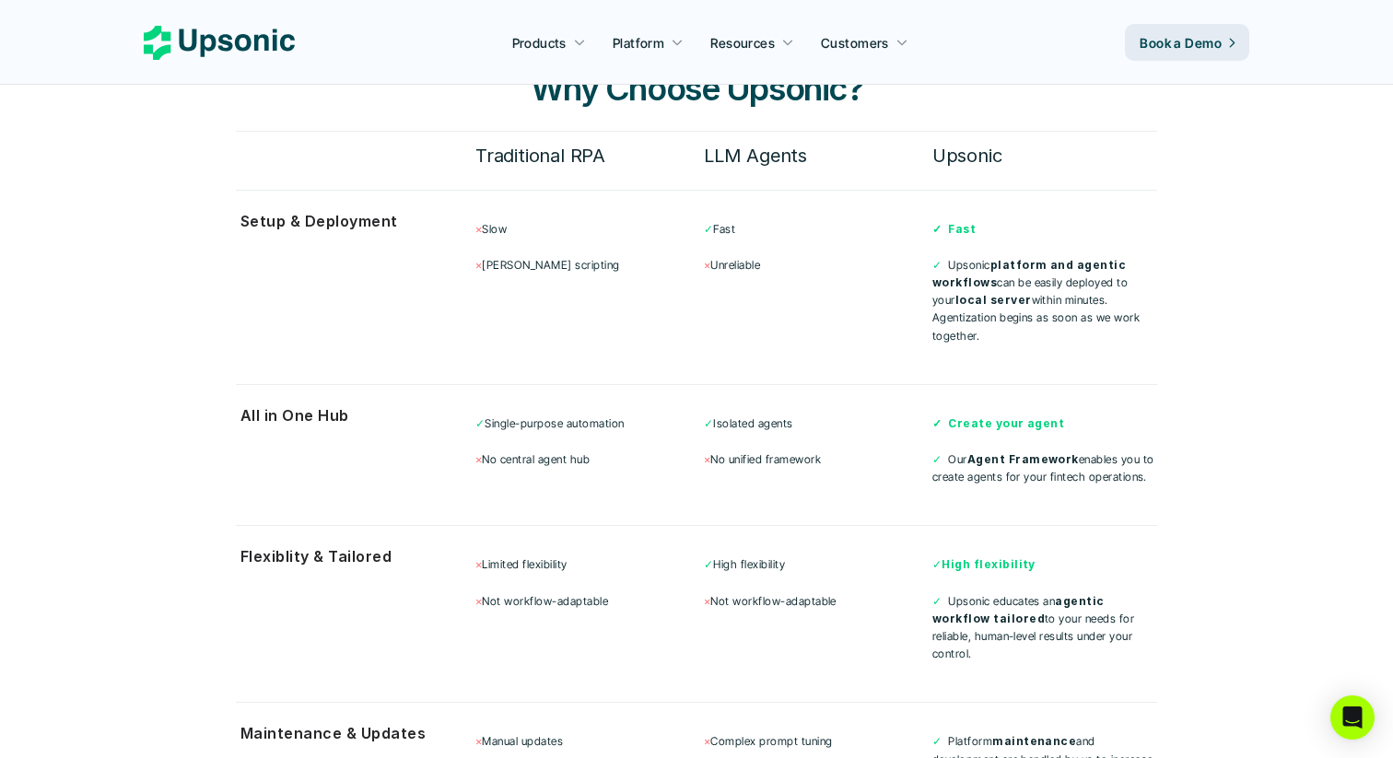
click at [1072, 451] on p "✓ Our Agent Framework enables you to create agents for your fintech operations." at bounding box center [1045, 468] width 225 height 35
drag, startPoint x: 1077, startPoint y: 434, endPoint x: 991, endPoint y: 423, distance: 87.3
click at [991, 451] on p "✓ Our Agent Framework enables you to create agents for your fintech operations." at bounding box center [1045, 468] width 225 height 35
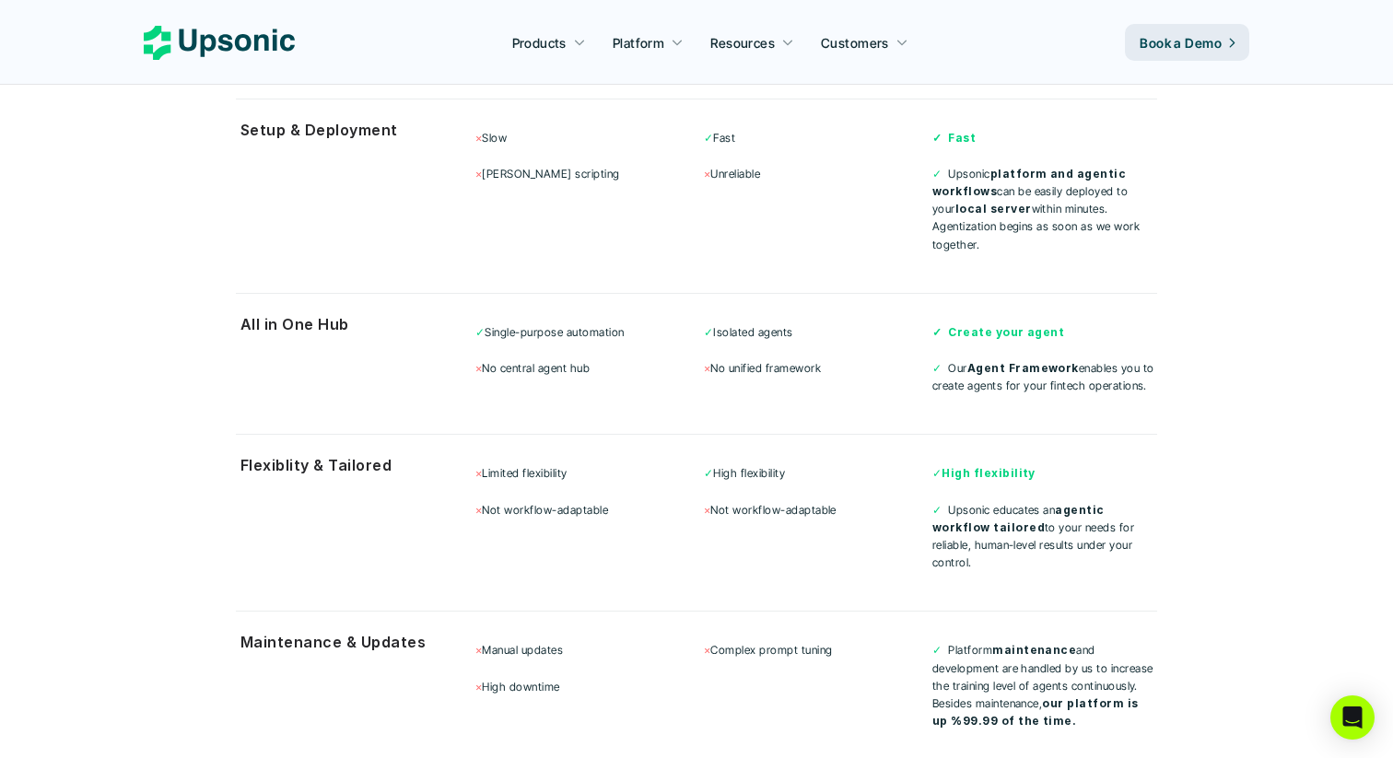
scroll to position [4956, 0]
drag, startPoint x: 944, startPoint y: 486, endPoint x: 1095, endPoint y: 498, distance: 151.6
click at [1095, 500] on p "✓ Upsonic educates an agentic workflow tailored to your needs for reliable, hum…" at bounding box center [1045, 535] width 225 height 71
drag, startPoint x: 1091, startPoint y: 499, endPoint x: 947, endPoint y: 482, distance: 144.7
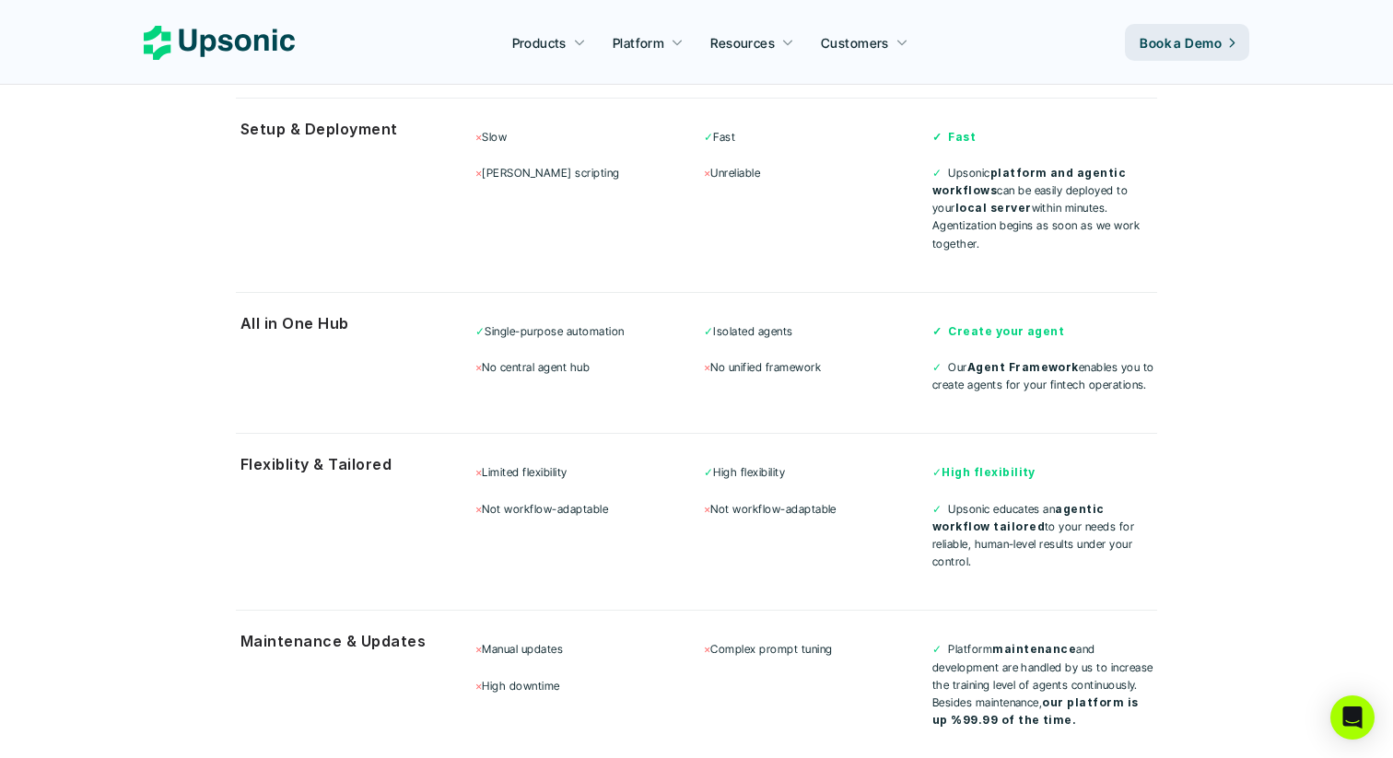
click at [947, 500] on p "✓ Upsonic educates an agentic workflow tailored to your needs for reliable, hum…" at bounding box center [1045, 535] width 225 height 71
click at [947, 502] on strong "agentic workflow" at bounding box center [1020, 517] width 175 height 31
drag, startPoint x: 948, startPoint y: 483, endPoint x: 1090, endPoint y: 498, distance: 142.7
click at [1090, 500] on p "✓ Upsonic educates an agentic workflow tailored to your needs for reliable, hum…" at bounding box center [1045, 535] width 225 height 71
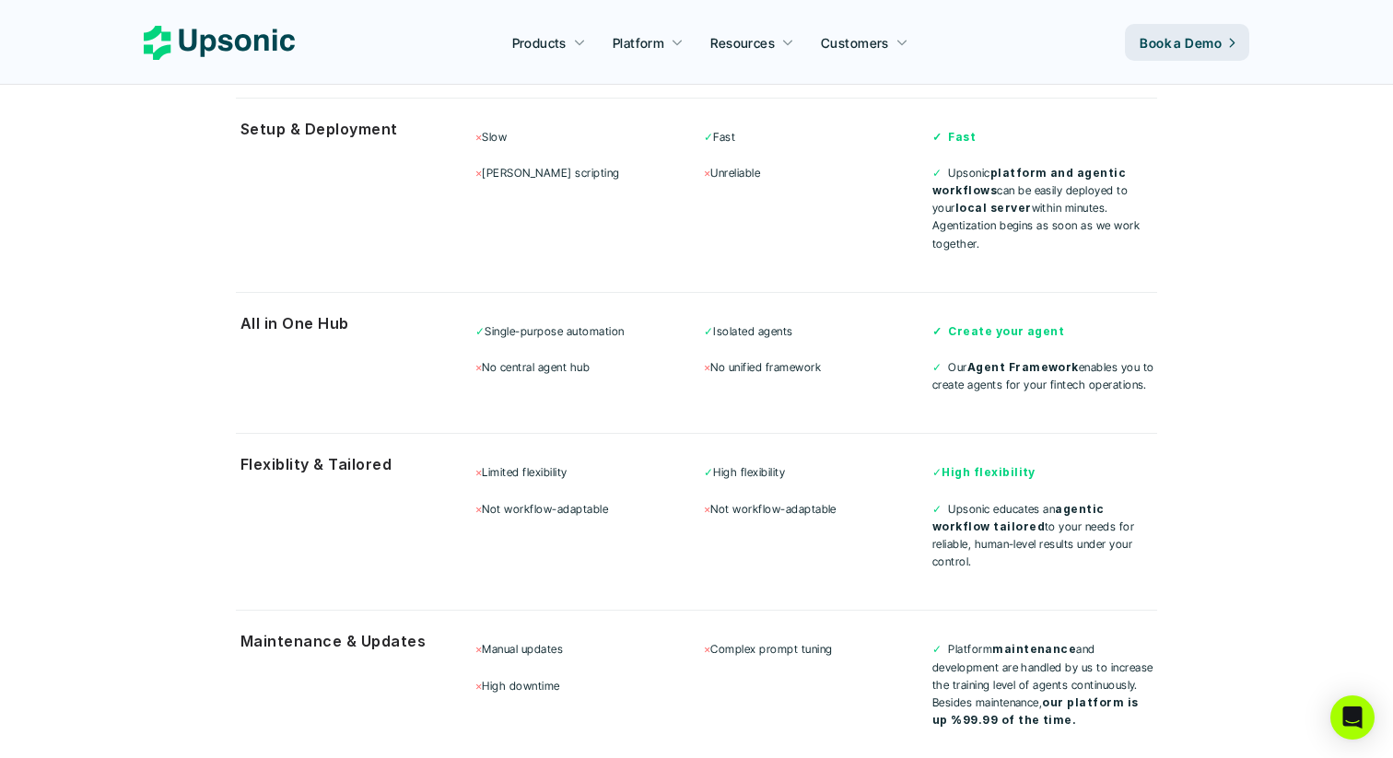
drag, startPoint x: 1047, startPoint y: 624, endPoint x: 730, endPoint y: 602, distance: 317.8
click at [730, 628] on div "× Manual updates × High downtime × Complex prompt tuning ✓ Platform maintenance…" at bounding box center [816, 684] width 682 height 112
click at [730, 640] on p "× Complex prompt tuning" at bounding box center [816, 649] width 225 height 18
drag, startPoint x: 740, startPoint y: 604, endPoint x: 1036, endPoint y: 619, distance: 296.2
click at [1036, 628] on div "× Manual updates × High downtime × Complex prompt tuning ✓ Platform maintenance…" at bounding box center [816, 684] width 682 height 112
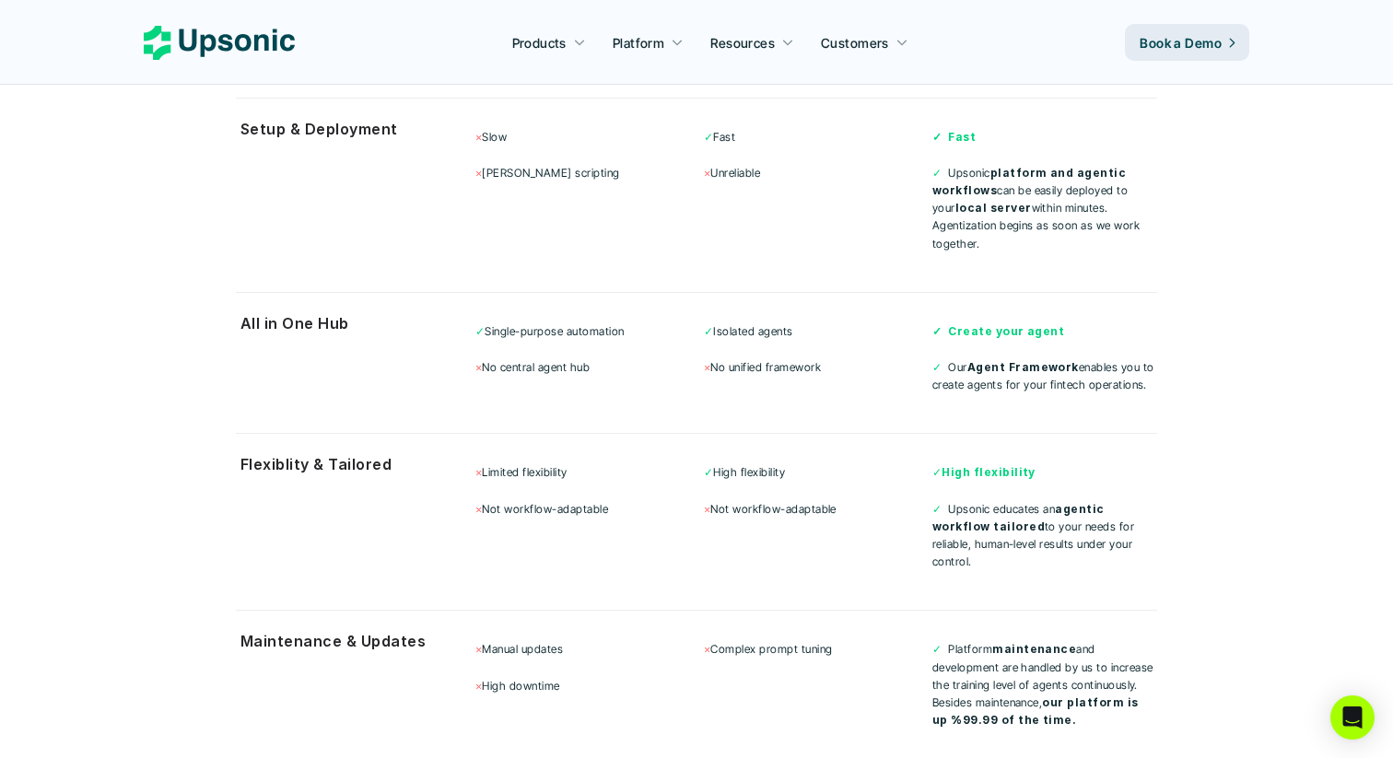
click at [1036, 640] on p "✓ Platform maintenance and development are handled by us to increase the traini…" at bounding box center [1045, 684] width 225 height 88
drag, startPoint x: 1051, startPoint y: 623, endPoint x: 974, endPoint y: 609, distance: 78.6
click at [974, 640] on p "✓ Platform maintenance and development are handled by us to increase the traini…" at bounding box center [1045, 684] width 225 height 88
drag, startPoint x: 1103, startPoint y: 642, endPoint x: 969, endPoint y: 622, distance: 135.1
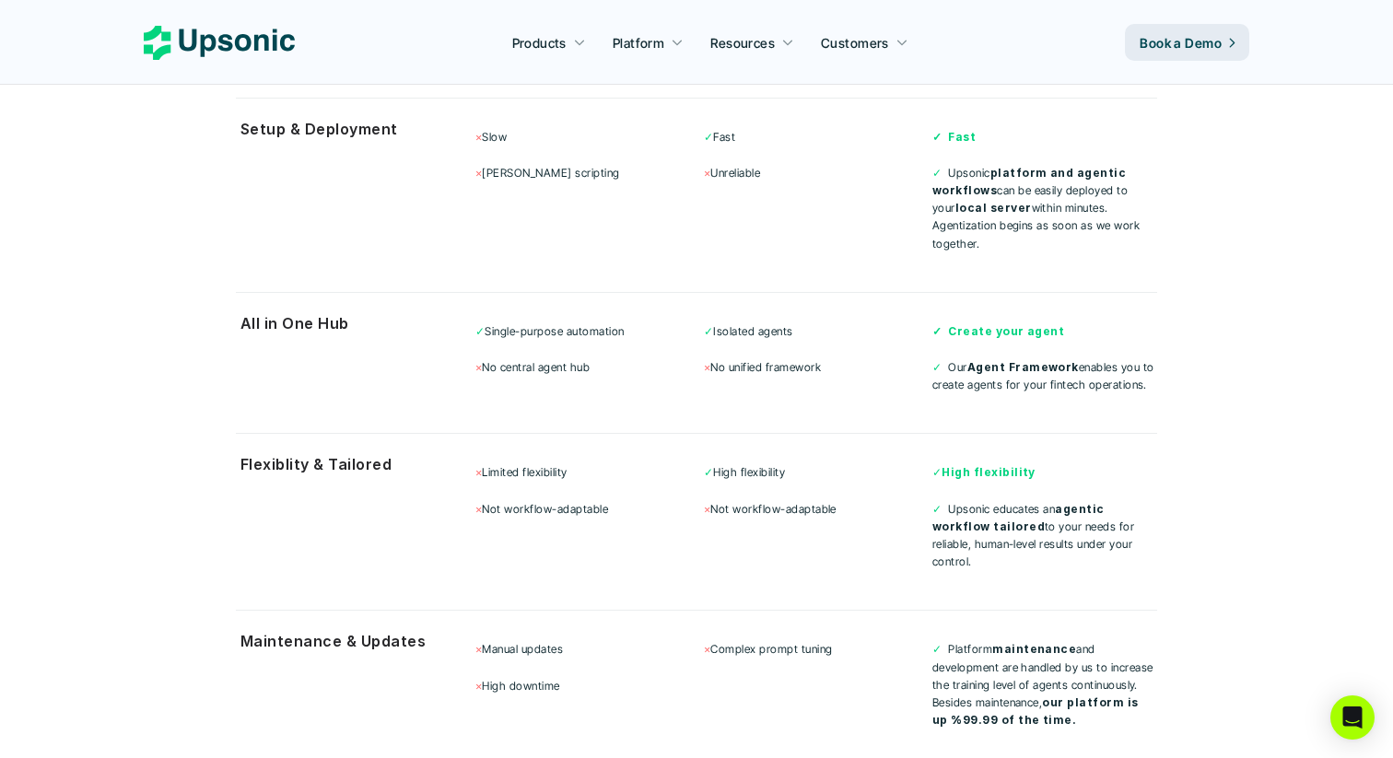
click at [969, 640] on p "✓ Platform maintenance and development are handled by us to increase the traini…" at bounding box center [1045, 684] width 225 height 88
drag, startPoint x: 952, startPoint y: 618, endPoint x: 1096, endPoint y: 644, distance: 146.0
click at [1096, 644] on p "✓ Platform maintenance and development are handled by us to increase the traini…" at bounding box center [1045, 684] width 225 height 88
click at [1095, 644] on p "✓ Platform maintenance and development are handled by us to increase the traini…" at bounding box center [1045, 684] width 225 height 88
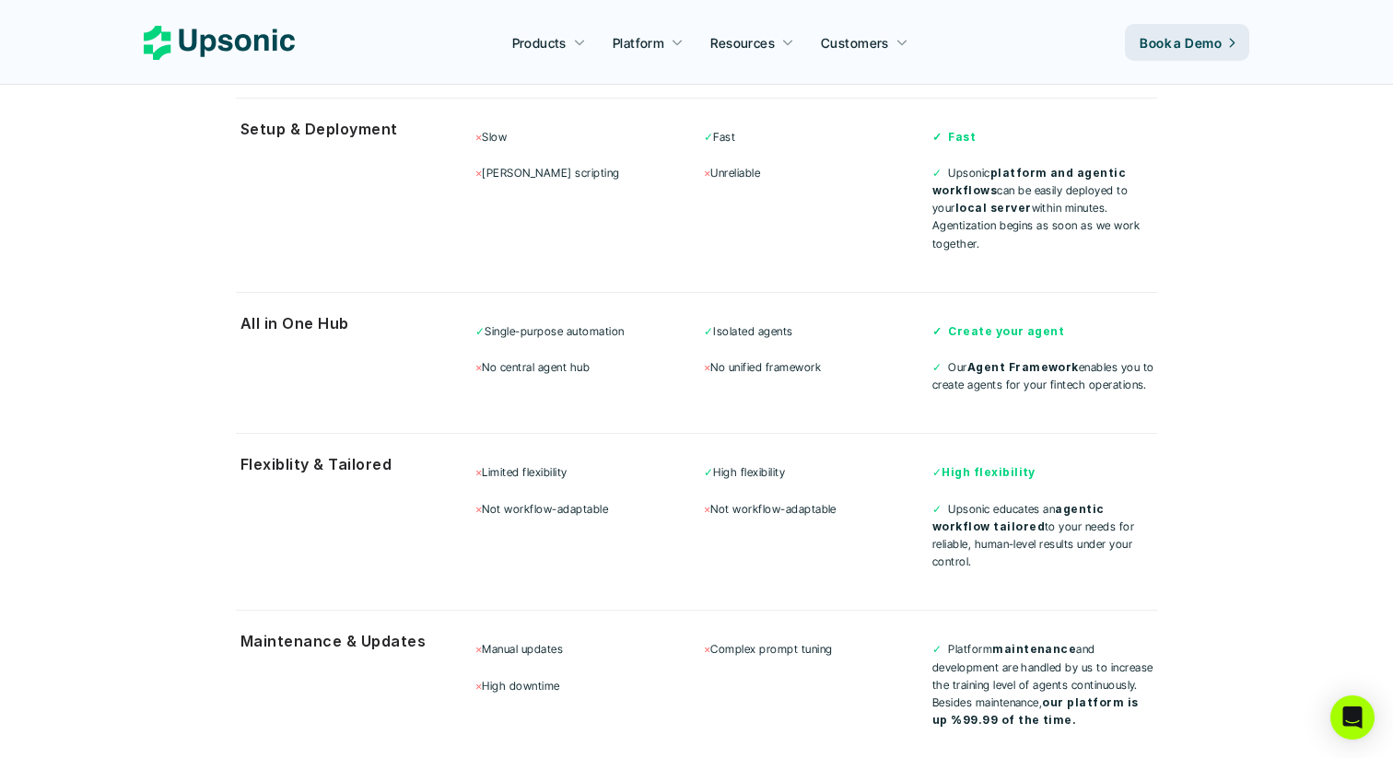
drag, startPoint x: 1022, startPoint y: 658, endPoint x: 976, endPoint y: 644, distance: 48.1
click at [976, 644] on p "✓ Platform maintenance and development are handled by us to increase the traini…" at bounding box center [1045, 684] width 225 height 88
drag, startPoint x: 1062, startPoint y: 658, endPoint x: 971, endPoint y: 642, distance: 91.7
click at [971, 642] on p "✓ Platform maintenance and development are handled by us to increase the traini…" at bounding box center [1045, 684] width 225 height 88
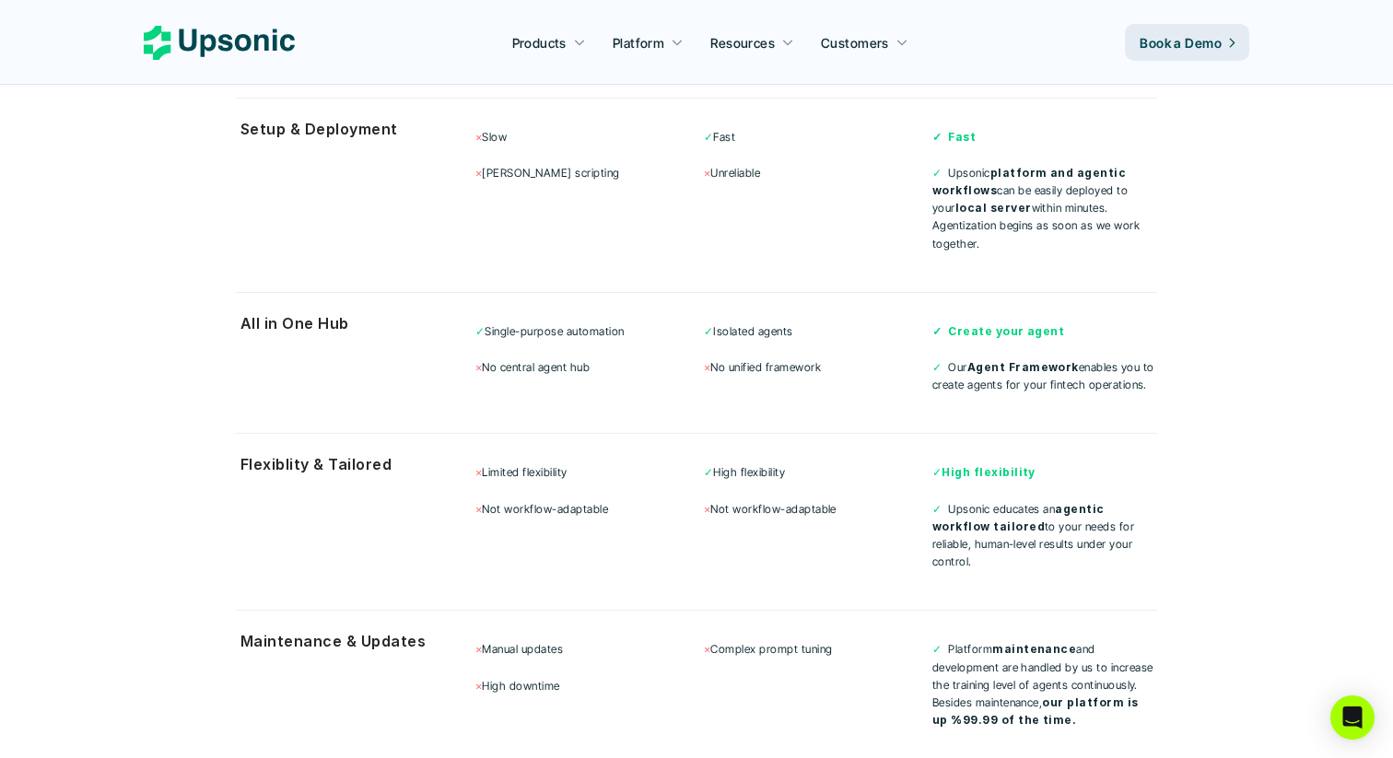
click at [971, 642] on p "✓ Platform maintenance and development are handled by us to increase the traini…" at bounding box center [1045, 684] width 225 height 88
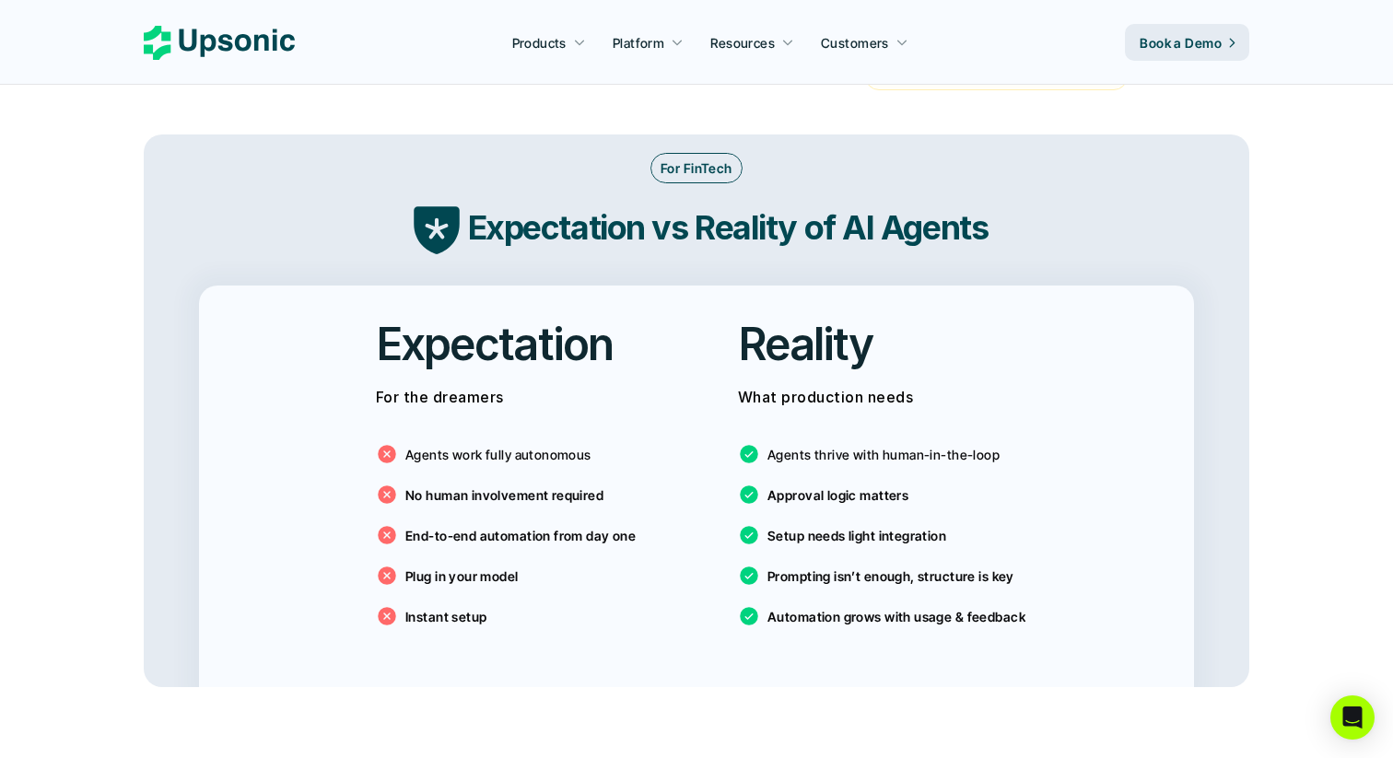
scroll to position [2967, 0]
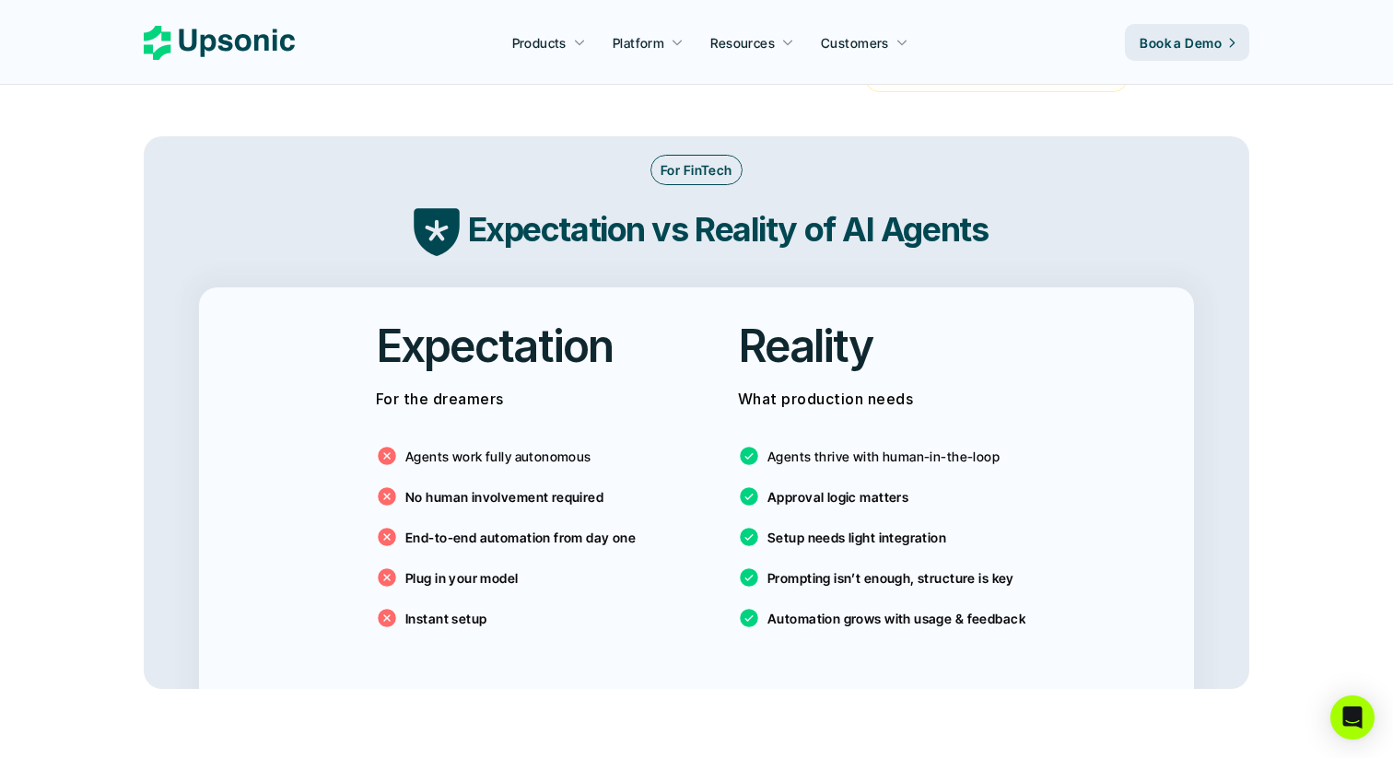
drag, startPoint x: 832, startPoint y: 435, endPoint x: 919, endPoint y: 437, distance: 86.6
click at [919, 447] on p "Agents thrive with human-in-the-loop" at bounding box center [884, 456] width 232 height 19
drag, startPoint x: 794, startPoint y: 425, endPoint x: 874, endPoint y: 472, distance: 92.1
click at [874, 472] on div "Agents thrive with human-in-the-loop Approval logic matters Setup needs light i…" at bounding box center [877, 532] width 279 height 221
click at [874, 487] on p "Approval logic matters" at bounding box center [838, 496] width 141 height 19
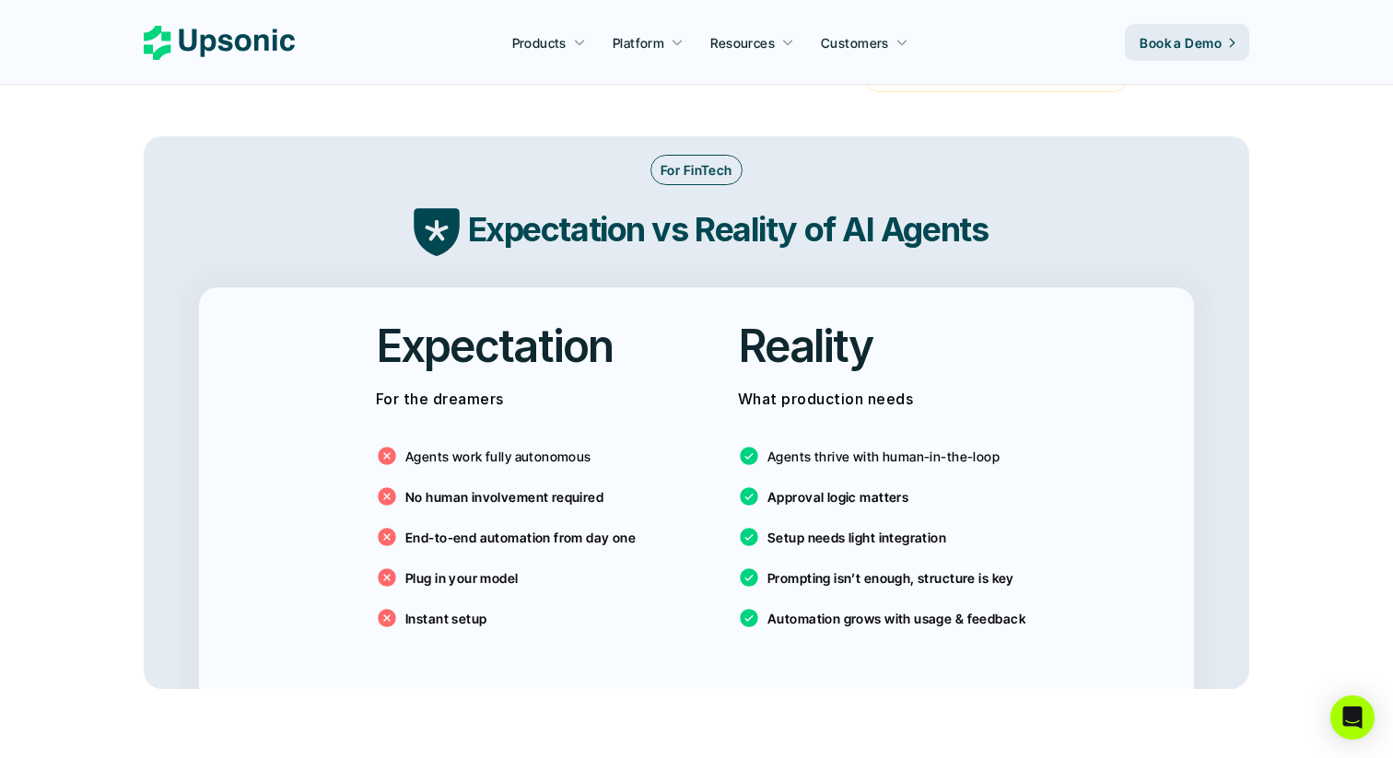
drag, startPoint x: 789, startPoint y: 506, endPoint x: 888, endPoint y: 556, distance: 111.3
click at [888, 556] on div "Agents thrive with human-in-the-loop Approval logic matters Setup needs light i…" at bounding box center [877, 532] width 279 height 221
click at [888, 569] on p "Prompting isn’t enough, structure is key" at bounding box center [891, 578] width 247 height 19
drag, startPoint x: 936, startPoint y: 593, endPoint x: 804, endPoint y: 550, distance: 139.6
click at [804, 550] on div "Agents thrive with human-in-the-loop Approval logic matters Setup needs light i…" at bounding box center [877, 532] width 279 height 221
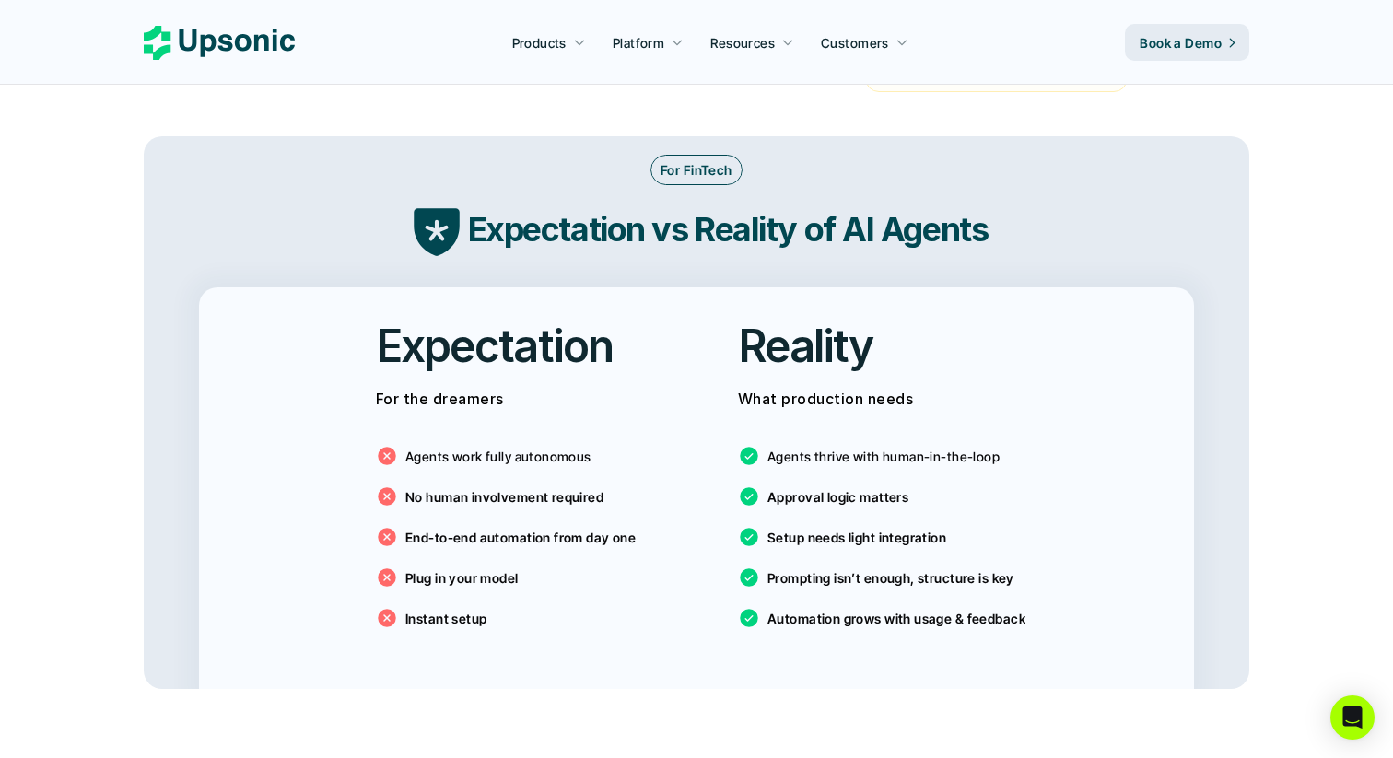
click at [804, 569] on p "Prompting isn’t enough, structure is key" at bounding box center [891, 578] width 247 height 19
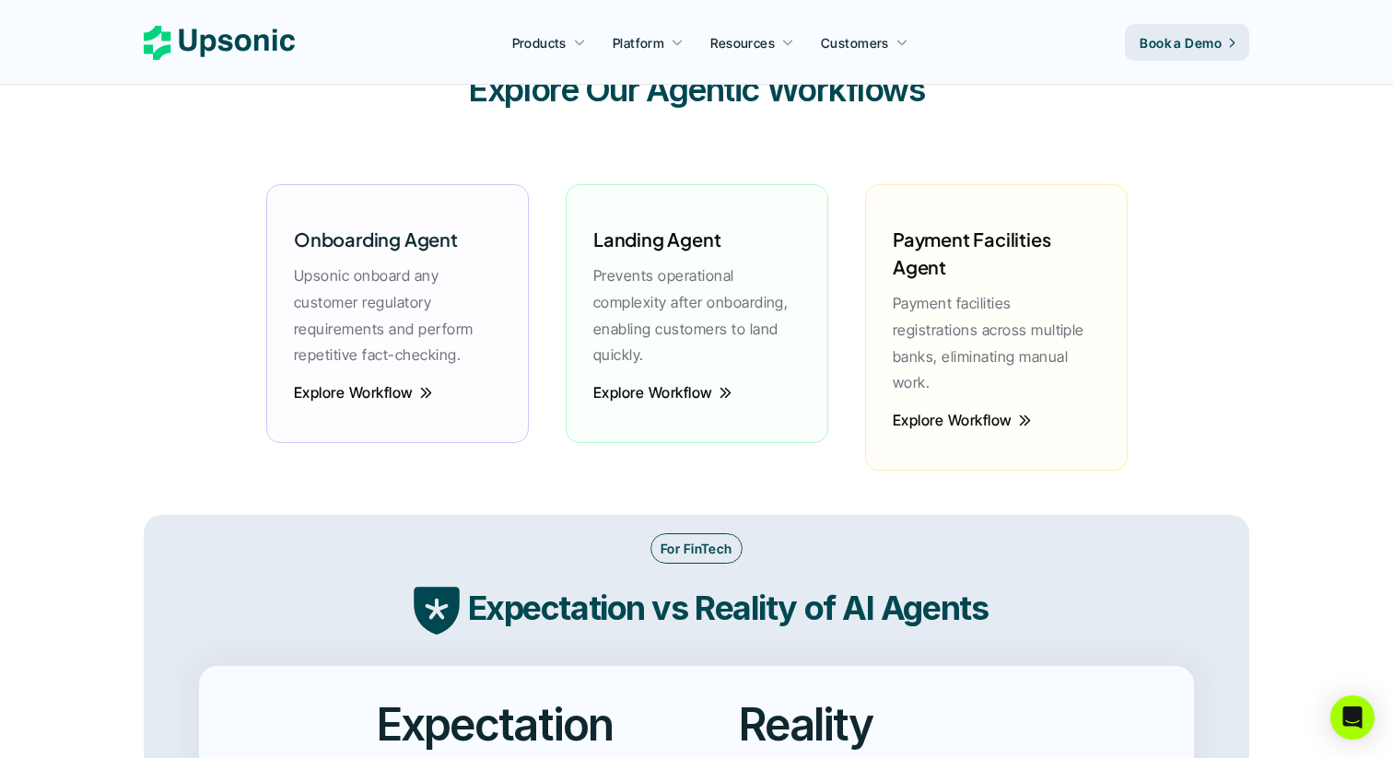
scroll to position [2588, 0]
drag, startPoint x: 945, startPoint y: 576, endPoint x: 636, endPoint y: 289, distance: 421.2
click at [636, 289] on p "Prevents operational complexity after onboarding, enabling customers to land qu…" at bounding box center [696, 317] width 207 height 106
click at [407, 393] on p "Explore Workflow" at bounding box center [354, 394] width 120 height 5
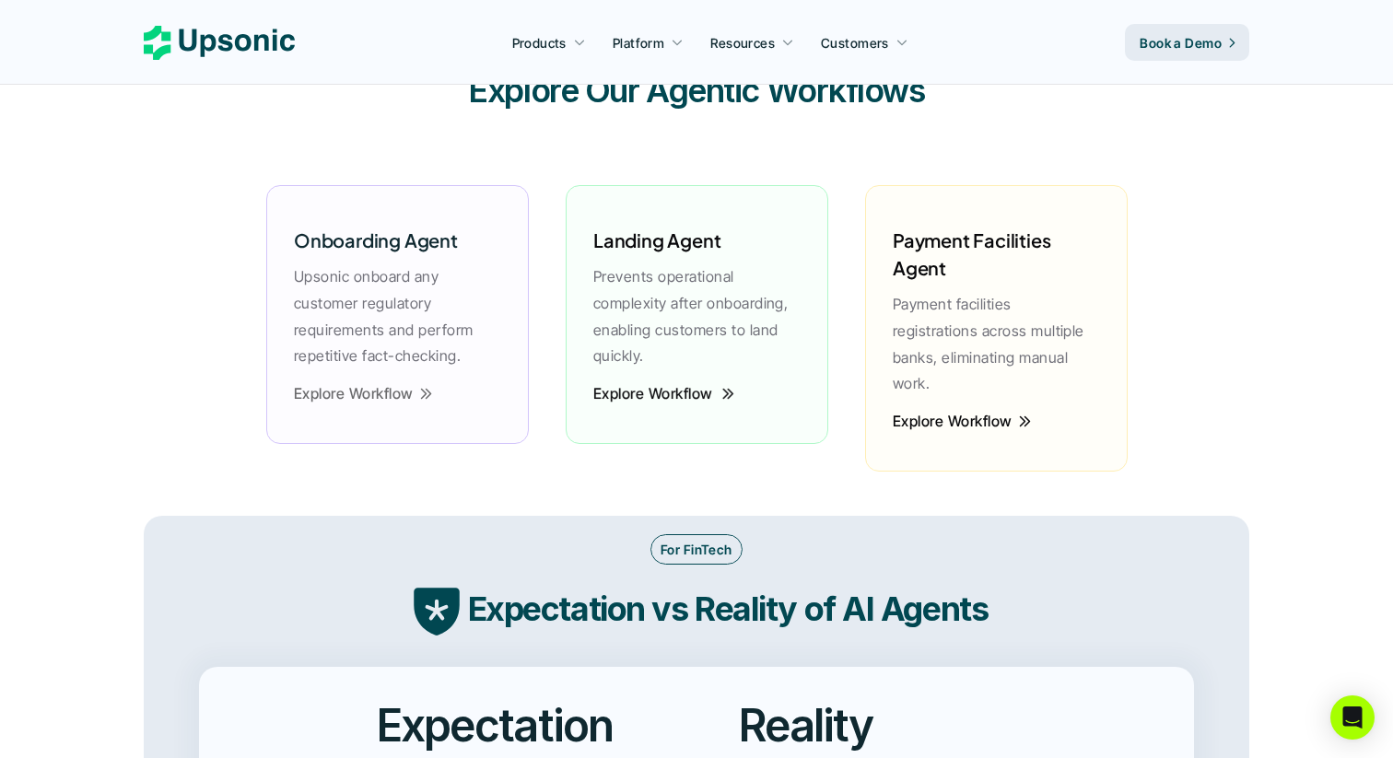
click at [687, 396] on p "Explore Workflow" at bounding box center [653, 394] width 120 height 5
click at [942, 419] on p "Explore Workflow" at bounding box center [952, 421] width 120 height 5
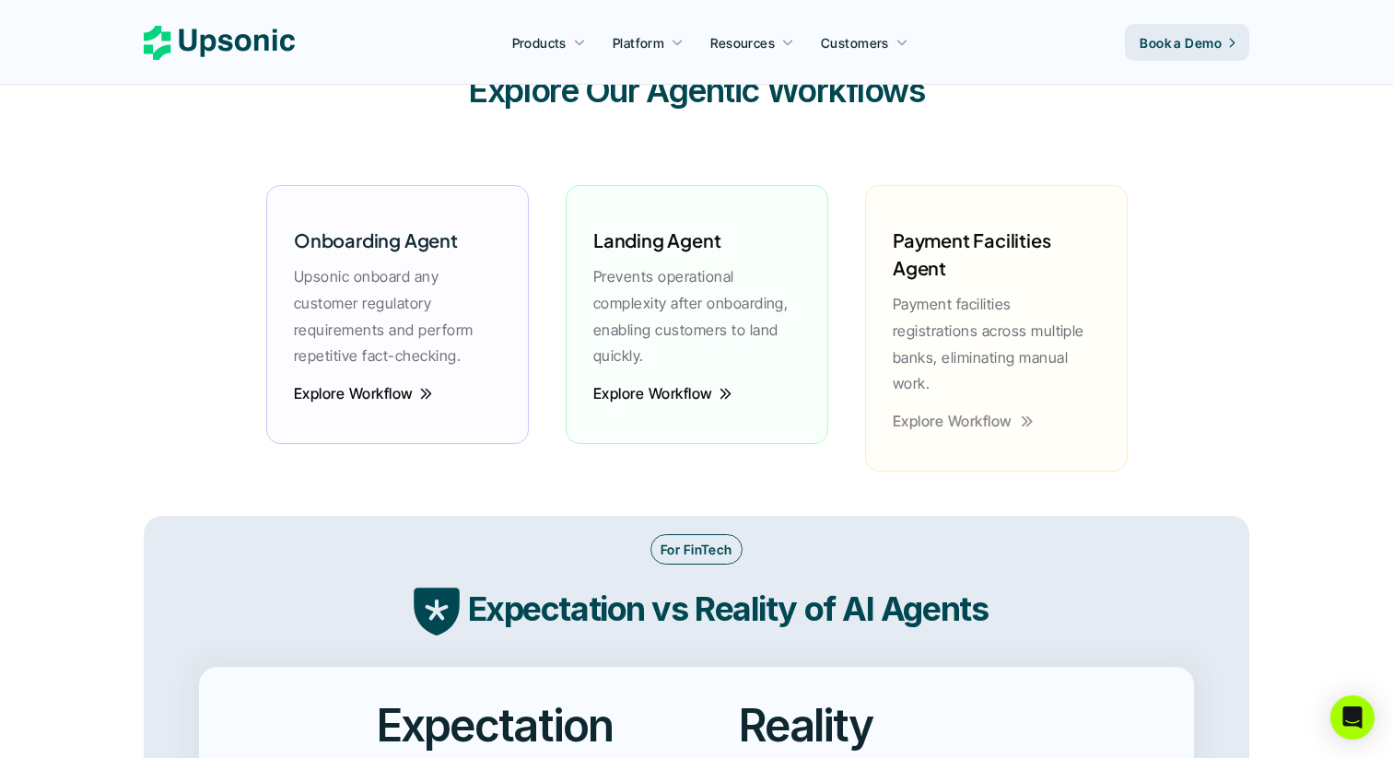
click at [942, 419] on p "Explore Workflow" at bounding box center [952, 421] width 120 height 5
click at [936, 346] on p "Payment facilities registrations across multiple banks, eliminating manual work." at bounding box center [996, 344] width 207 height 106
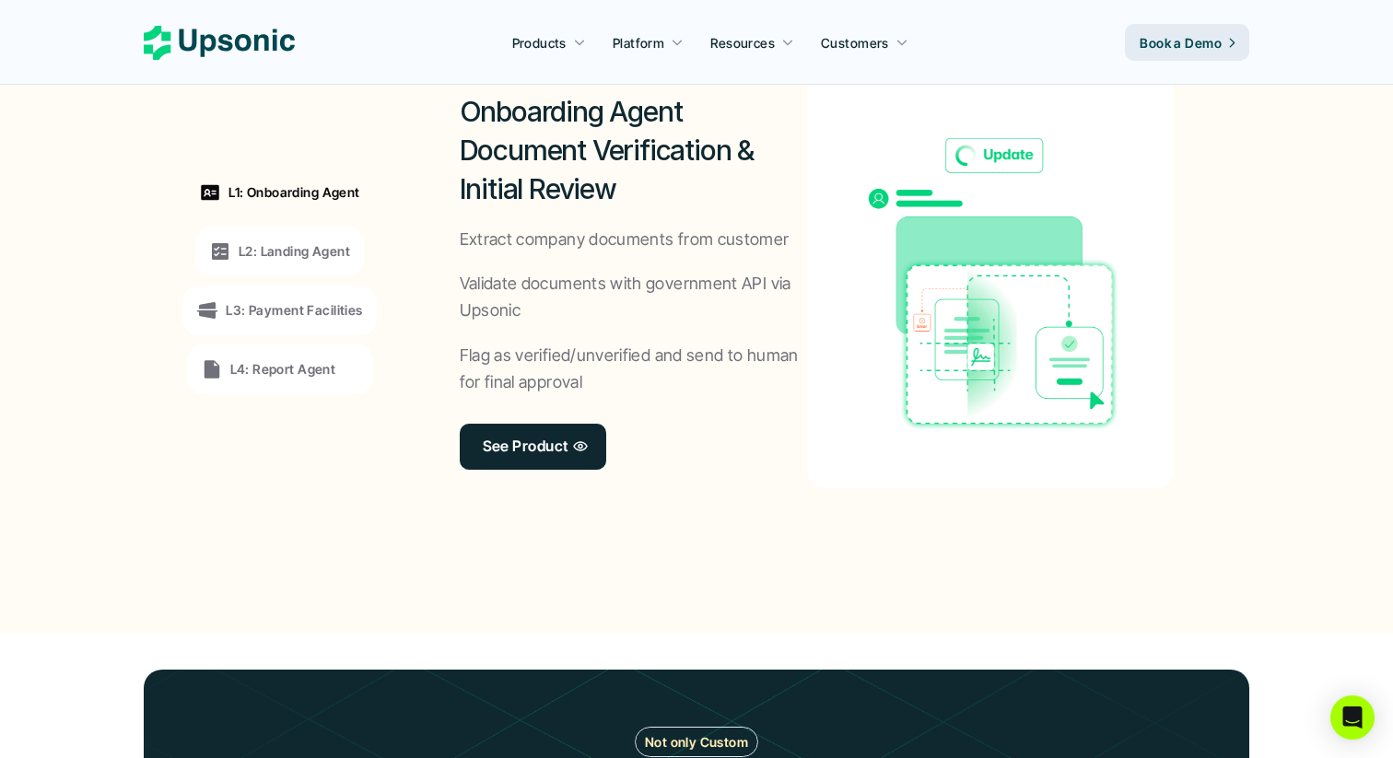
scroll to position [1410, 0]
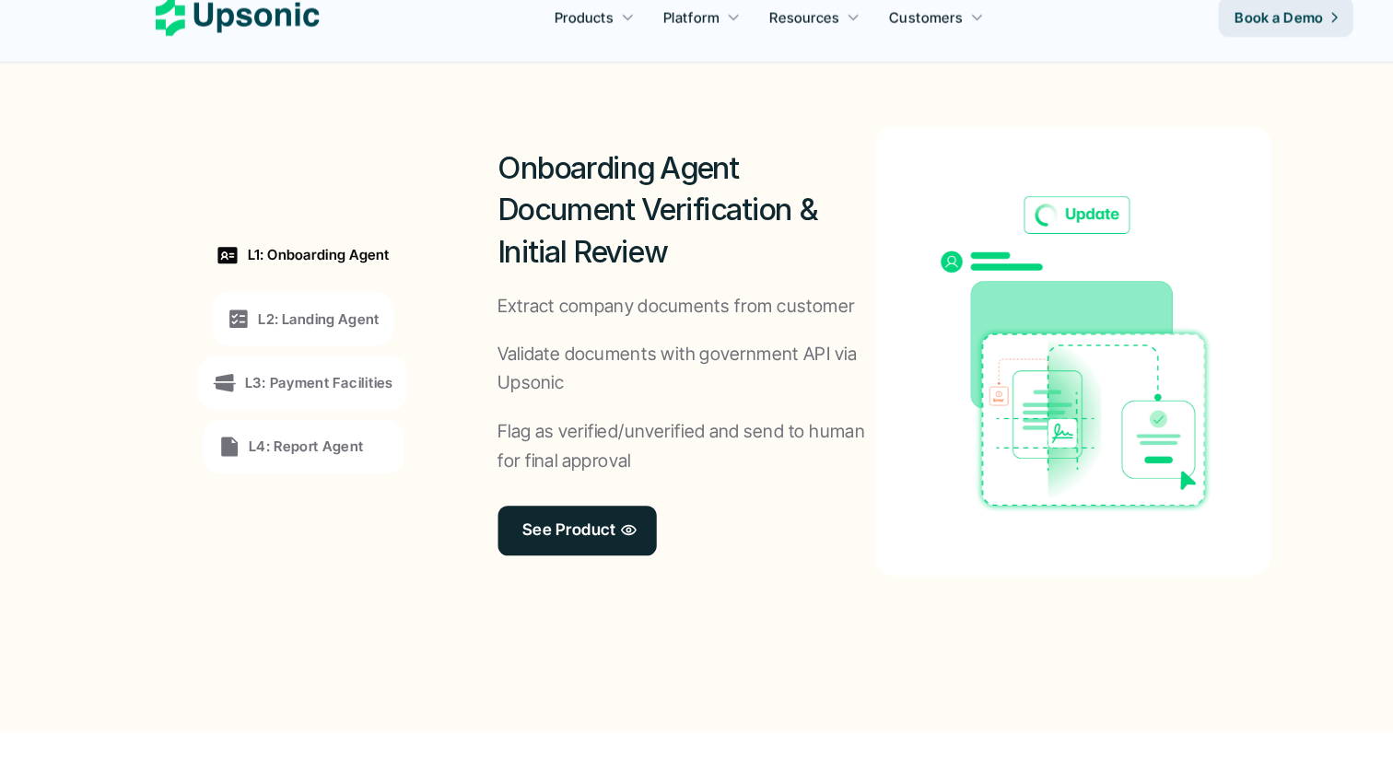
drag, startPoint x: 537, startPoint y: 454, endPoint x: 503, endPoint y: 431, distance: 41.1
click at [503, 430] on p "Flag as verified/unverified and send to human for final approval" at bounding box center [634, 439] width 348 height 53
click at [503, 431] on p "Flag as verified/unverified and send to human for final approval" at bounding box center [634, 439] width 348 height 53
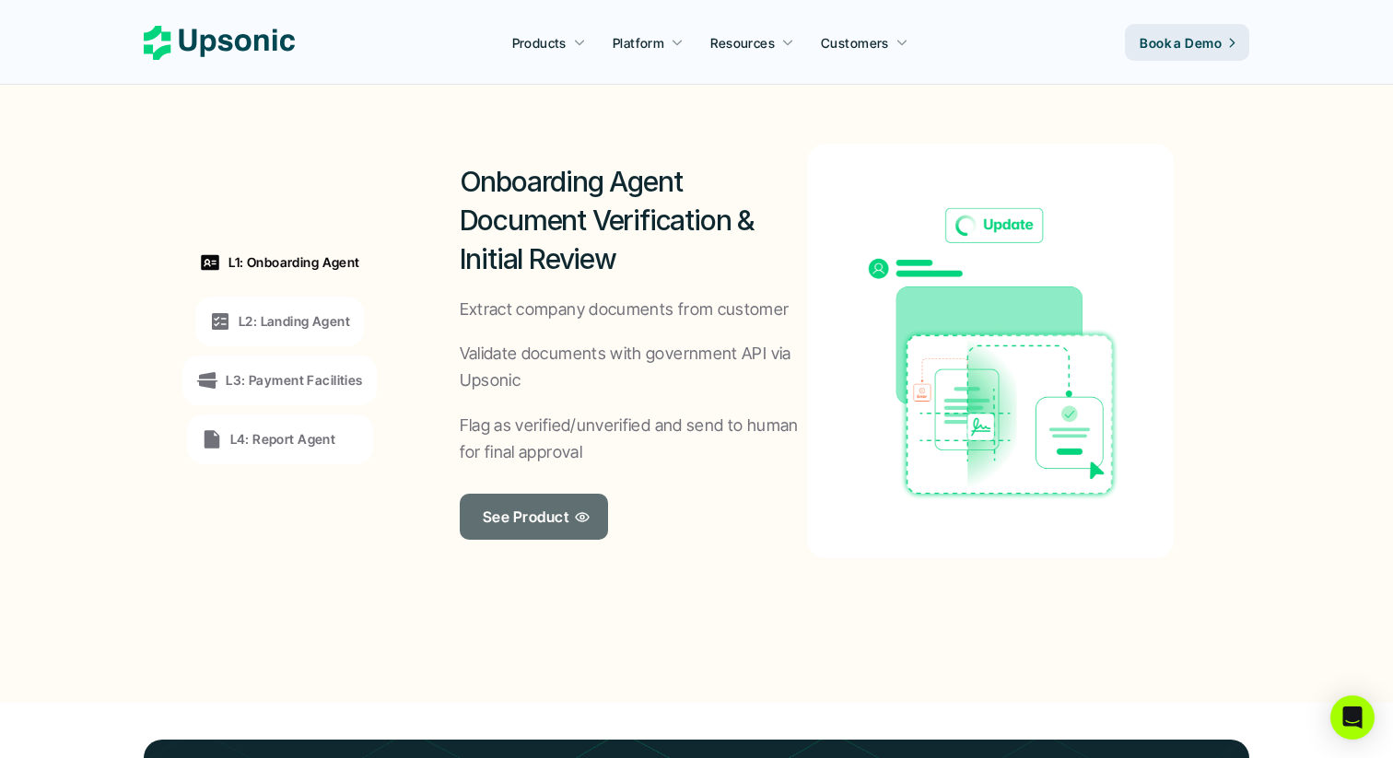
click at [551, 526] on p "See Product" at bounding box center [526, 516] width 86 height 27
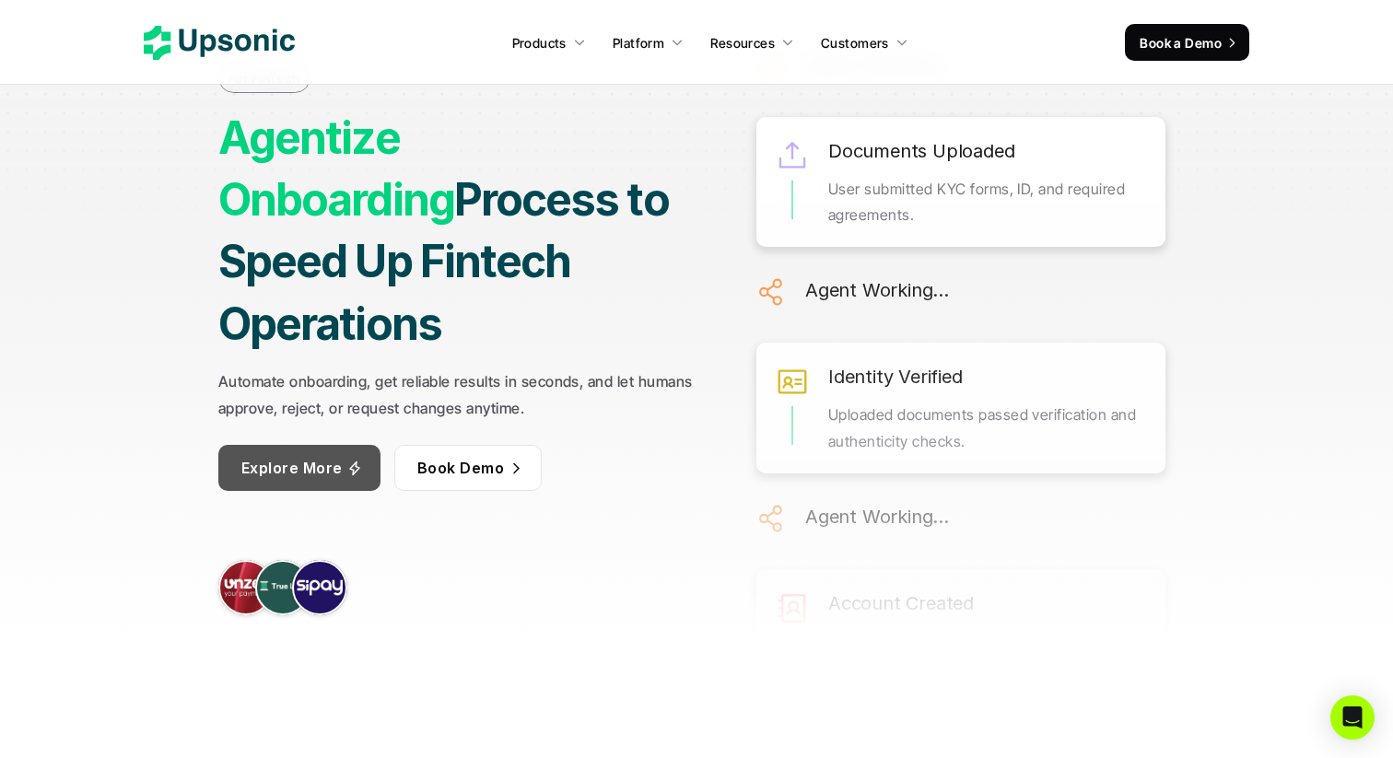
click at [321, 454] on p "Explore More" at bounding box center [291, 467] width 101 height 27
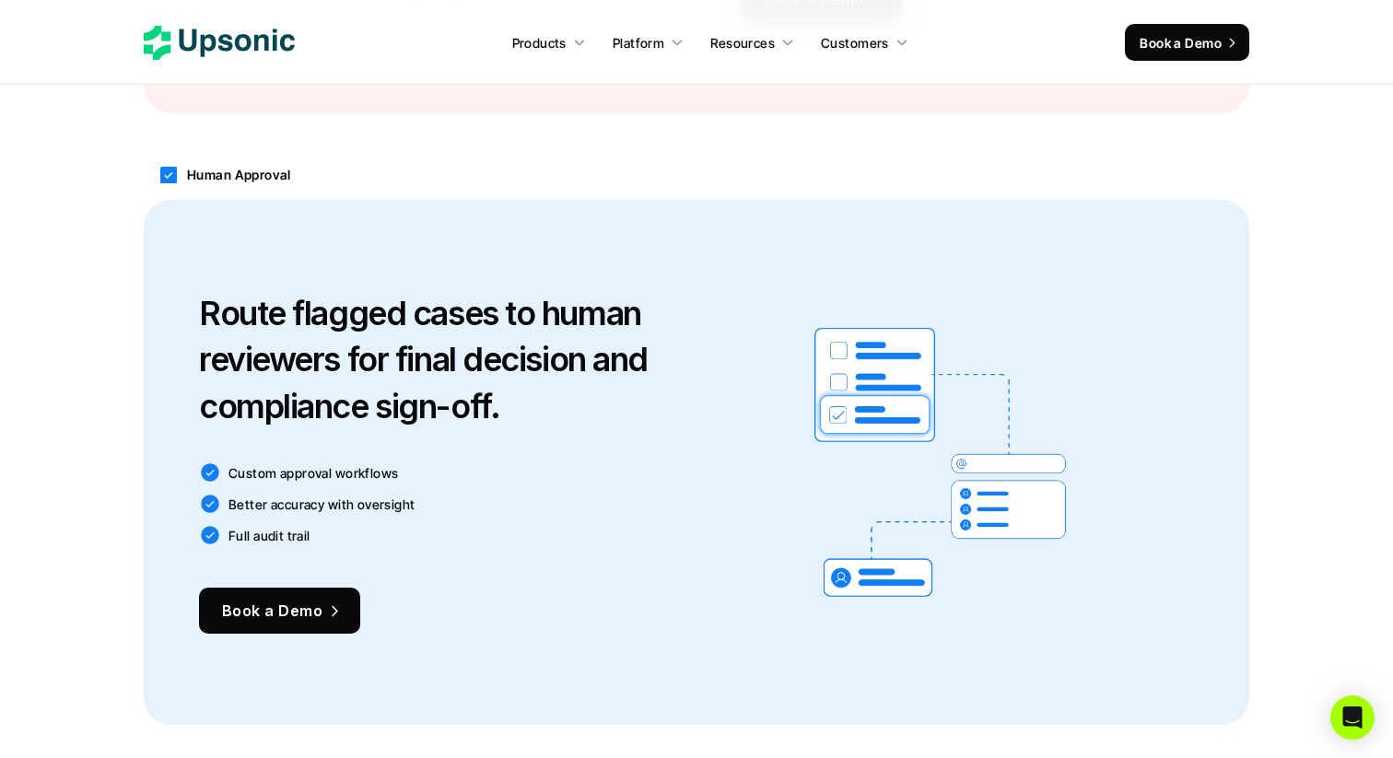
scroll to position [2130, 0]
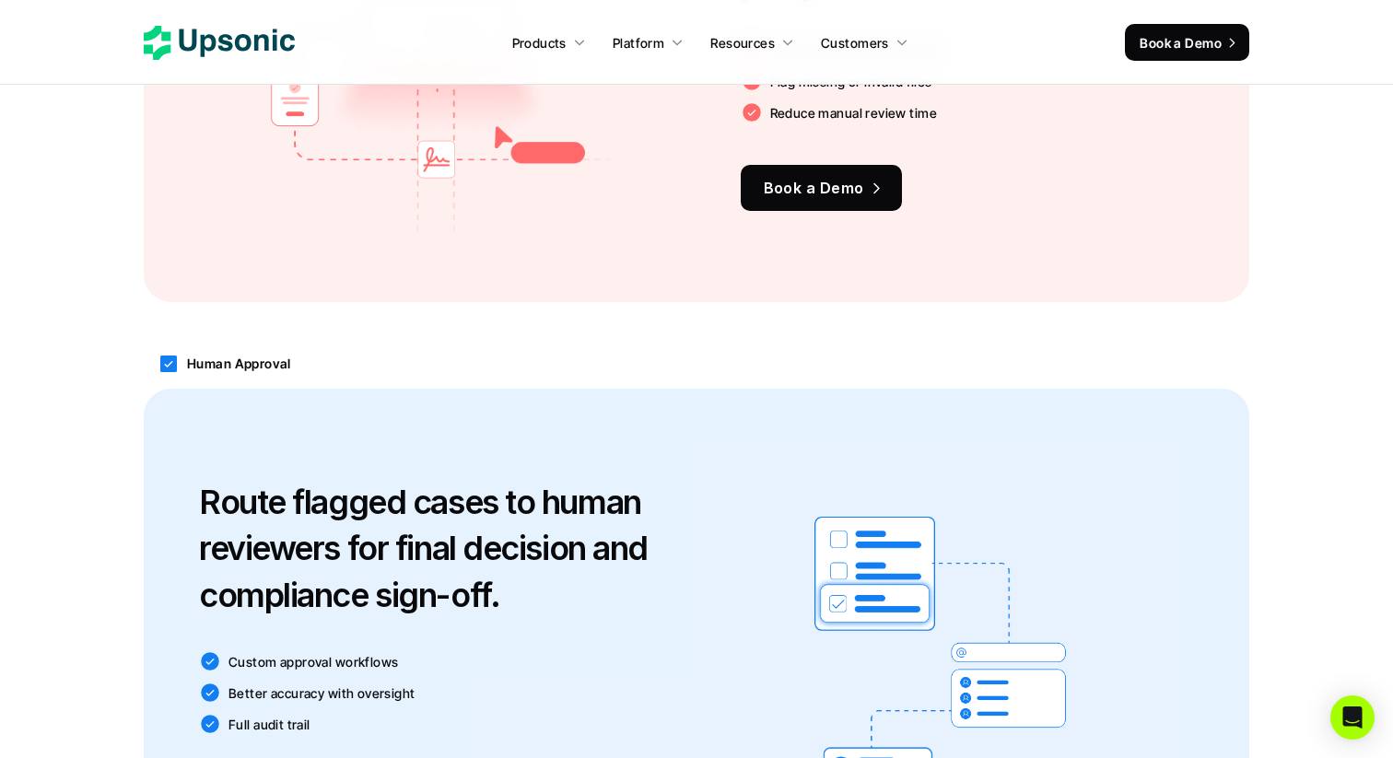
click at [171, 362] on icon at bounding box center [169, 364] width 22 height 22
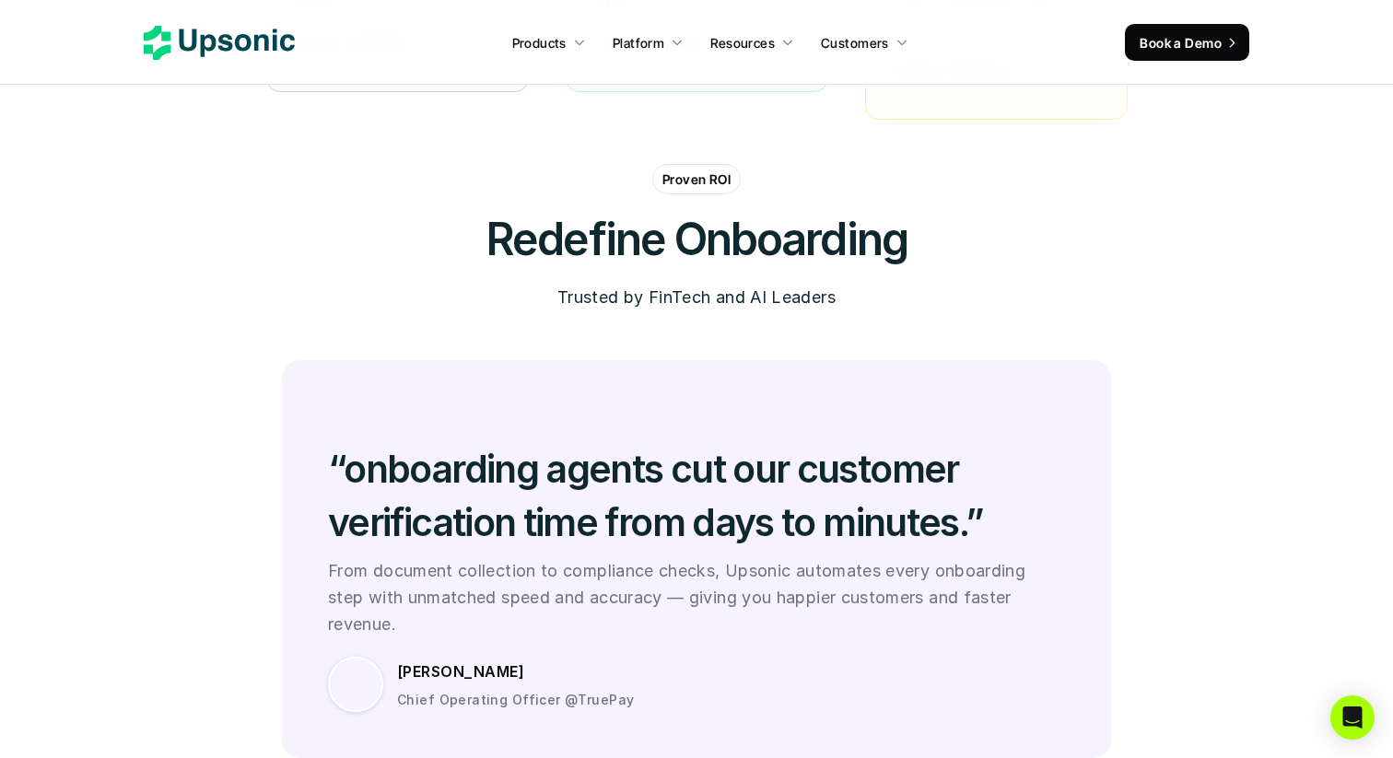
scroll to position [5196, 0]
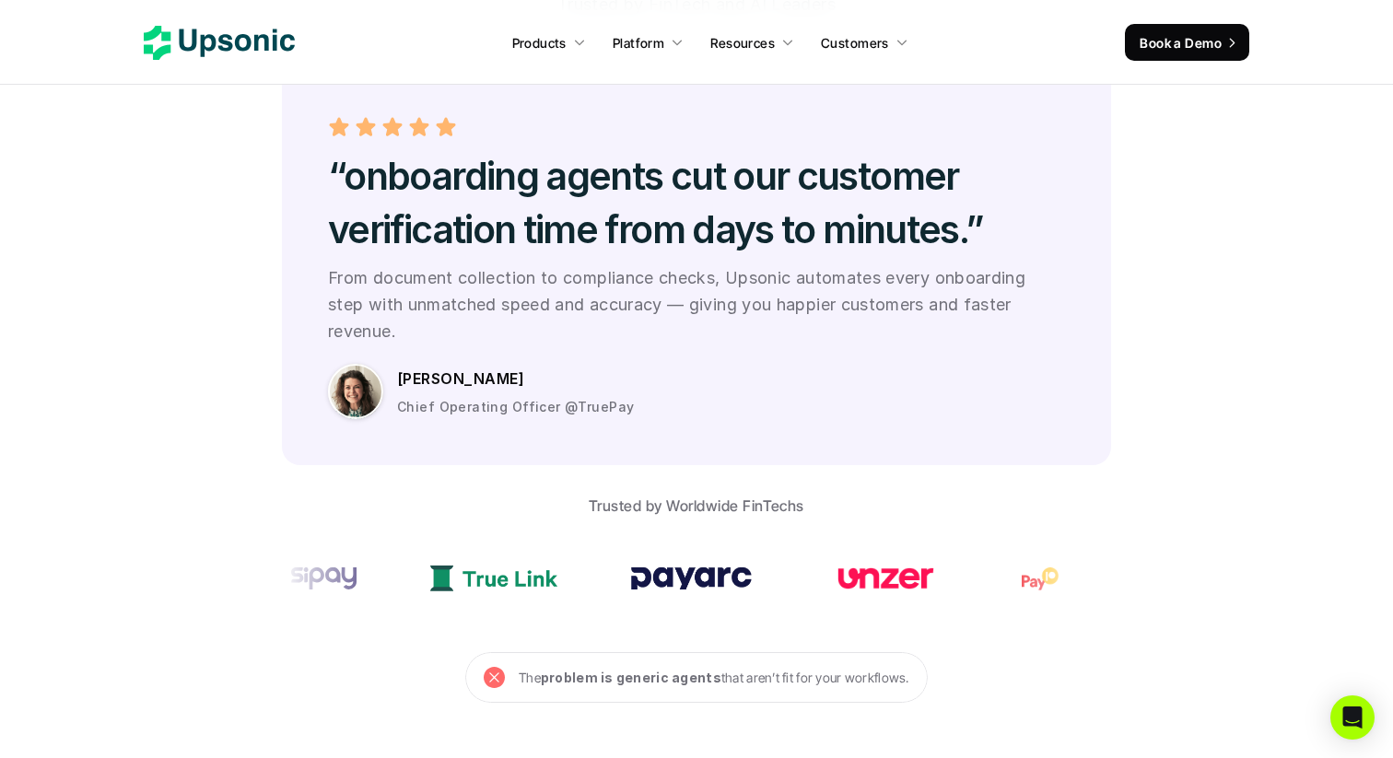
scroll to position [5061, 0]
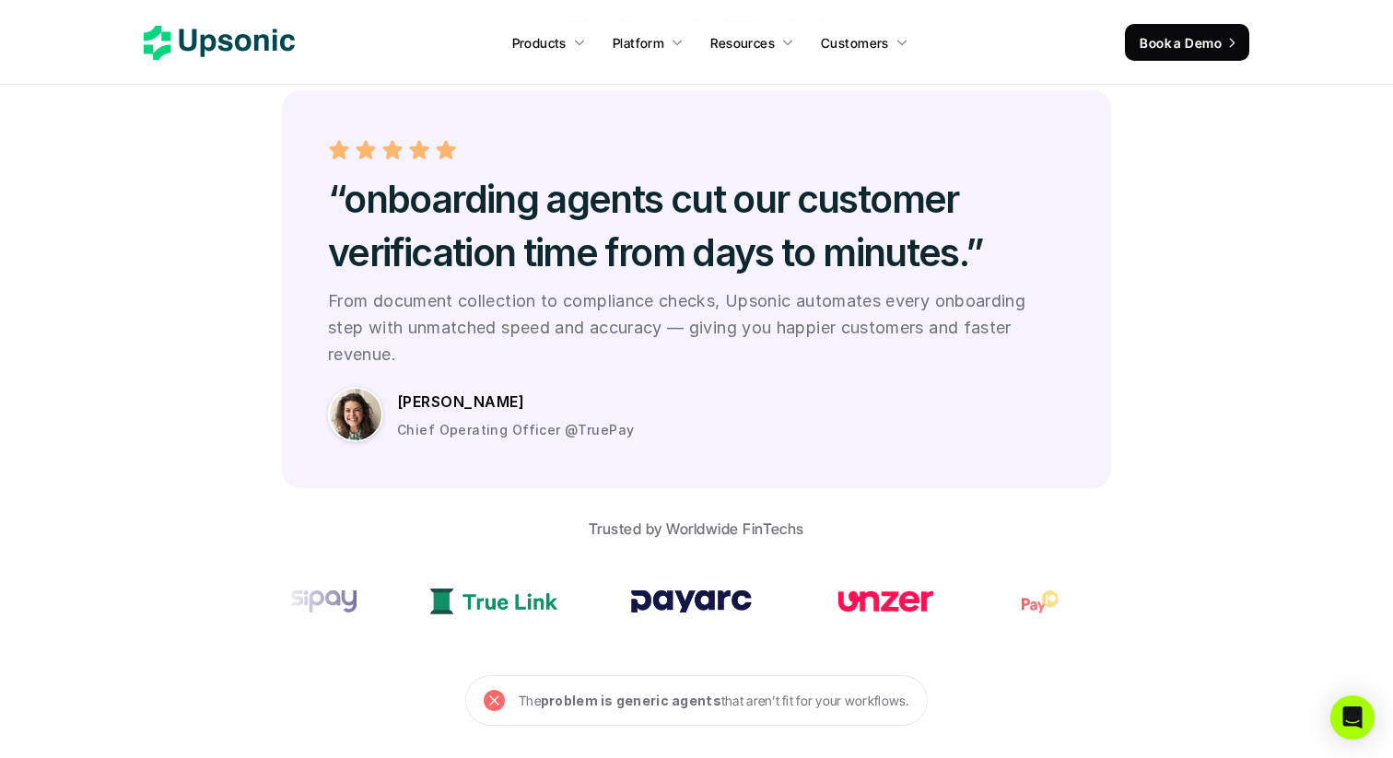
drag, startPoint x: 521, startPoint y: 289, endPoint x: 736, endPoint y: 294, distance: 215.7
click at [736, 294] on p "From document collection to compliance checks, Upsonic automates every onboardi…" at bounding box center [696, 327] width 737 height 79
click at [735, 294] on p "From document collection to compliance checks, Upsonic automates every onboardi…" at bounding box center [696, 327] width 737 height 79
drag, startPoint x: 486, startPoint y: 301, endPoint x: 621, endPoint y: 301, distance: 135.5
click at [621, 301] on p "From document collection to compliance checks, Upsonic automates every onboardi…" at bounding box center [696, 327] width 737 height 79
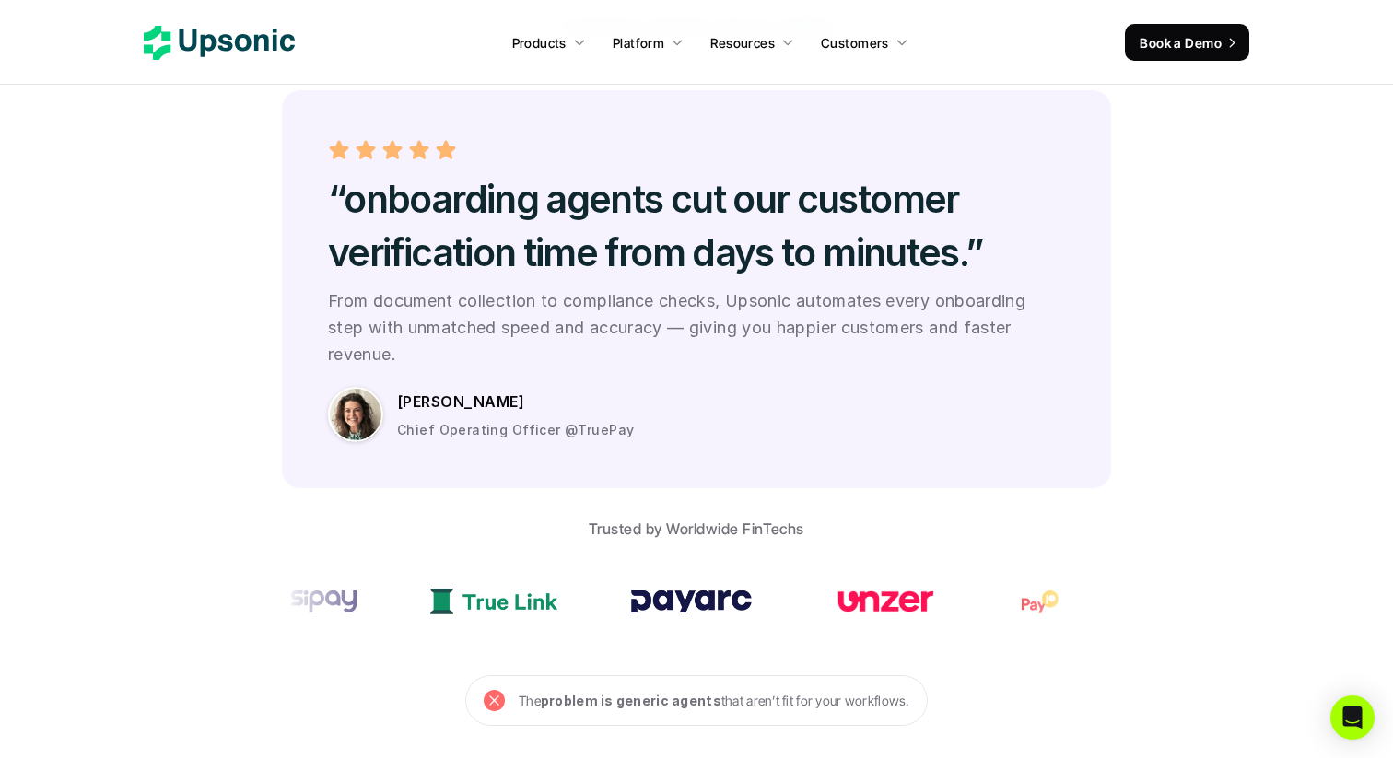
click at [621, 301] on p "From document collection to compliance checks, Upsonic automates every onboardi…" at bounding box center [696, 327] width 737 height 79
drag, startPoint x: 397, startPoint y: 377, endPoint x: 470, endPoint y: 377, distance: 72.8
click at [470, 389] on div "[PERSON_NAME] Chief Operating Officer @TruePay" at bounding box center [731, 414] width 668 height 51
copy p "[PERSON_NAME]"
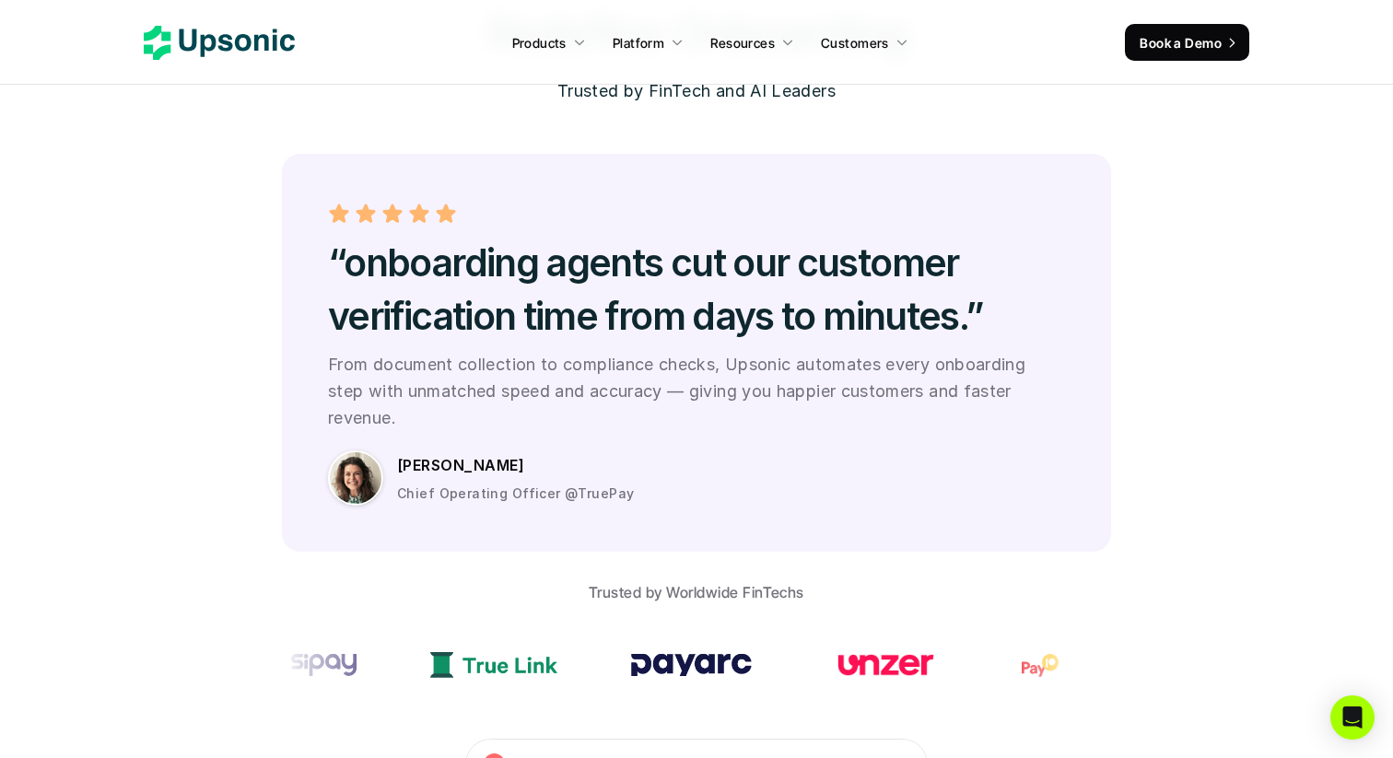
scroll to position [5003, 0]
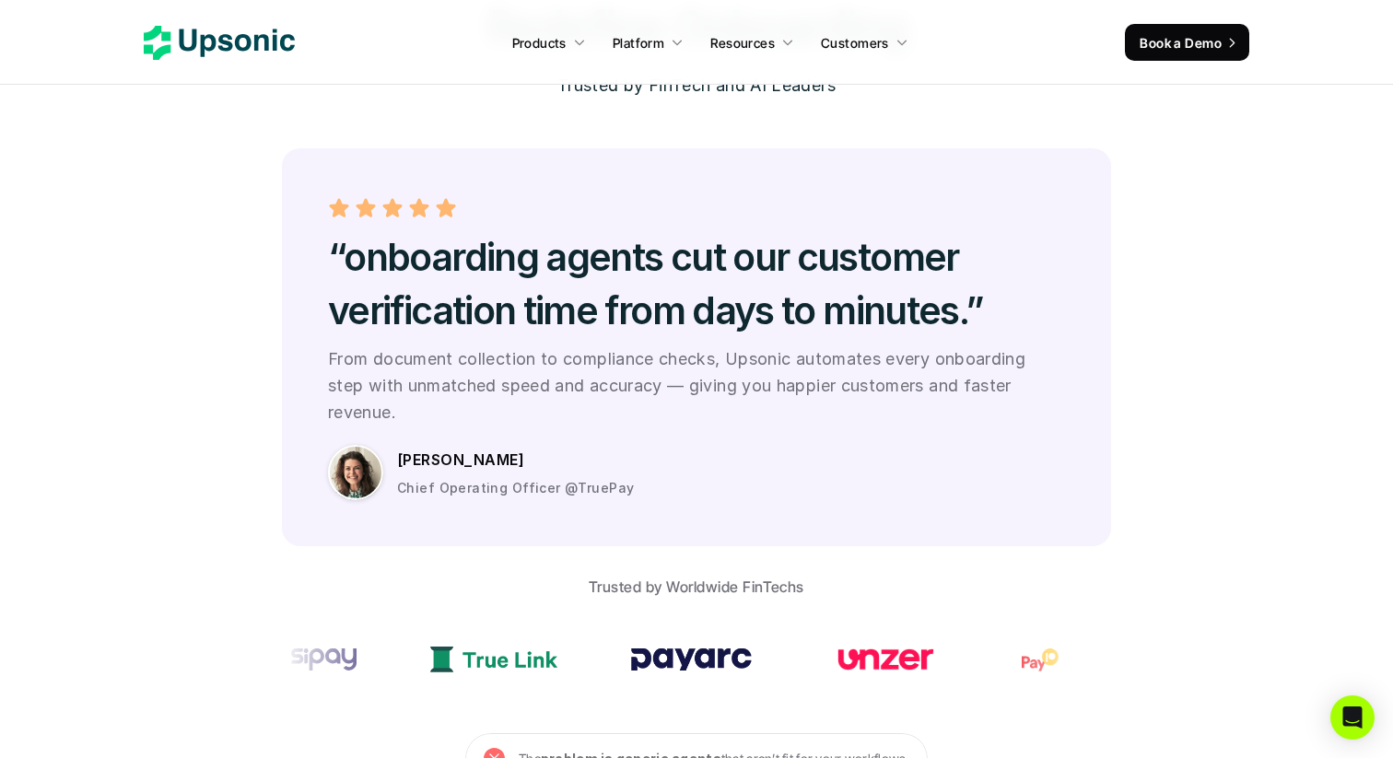
copy p "[PERSON_NAME]"
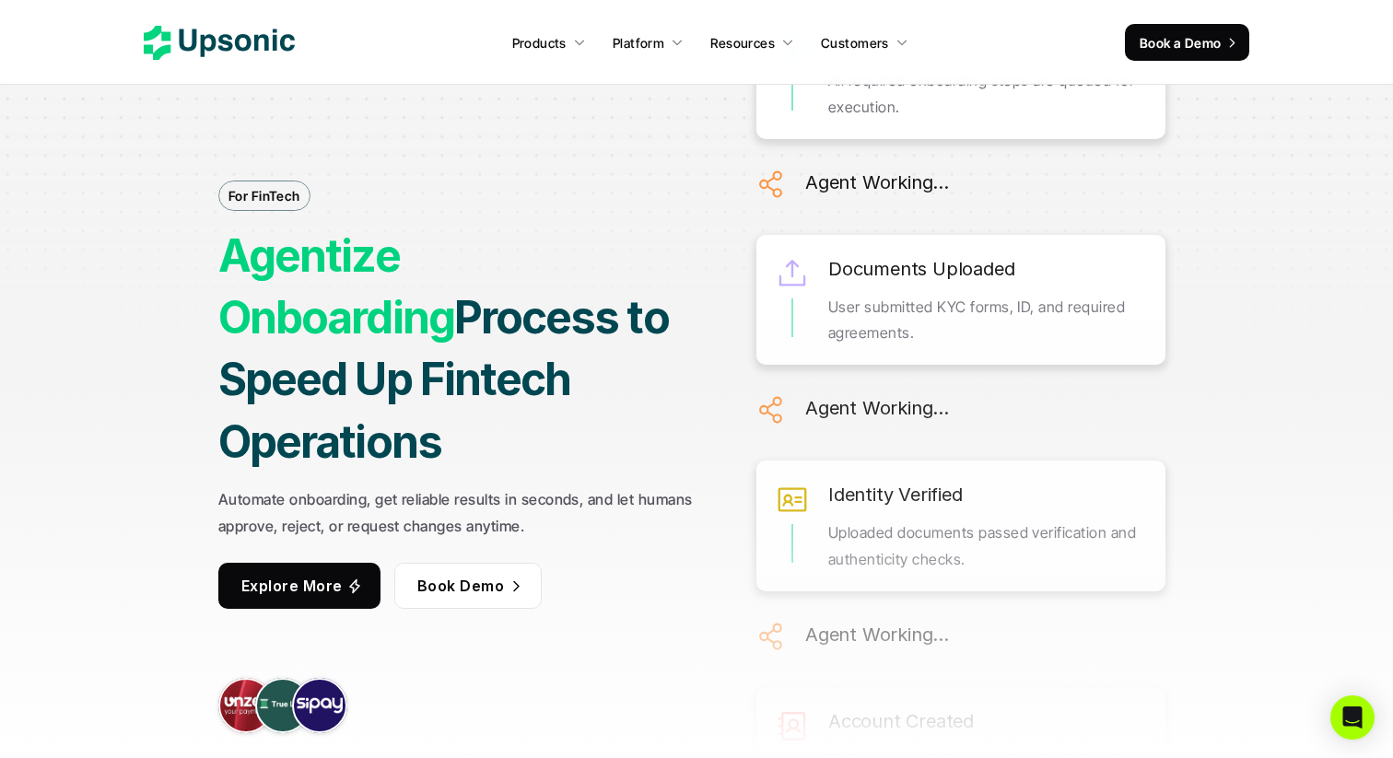
scroll to position [0, 0]
drag, startPoint x: 346, startPoint y: 293, endPoint x: 499, endPoint y: 336, distance: 159.9
click at [499, 336] on h1 "Agentize Onboarding Process to Speed Up Fintech Operations" at bounding box center [460, 350] width 485 height 248
click at [499, 336] on strong "Process to Speed Up Fintech Operations" at bounding box center [447, 380] width 459 height 178
drag, startPoint x: 510, startPoint y: 356, endPoint x: 367, endPoint y: 334, distance: 145.3
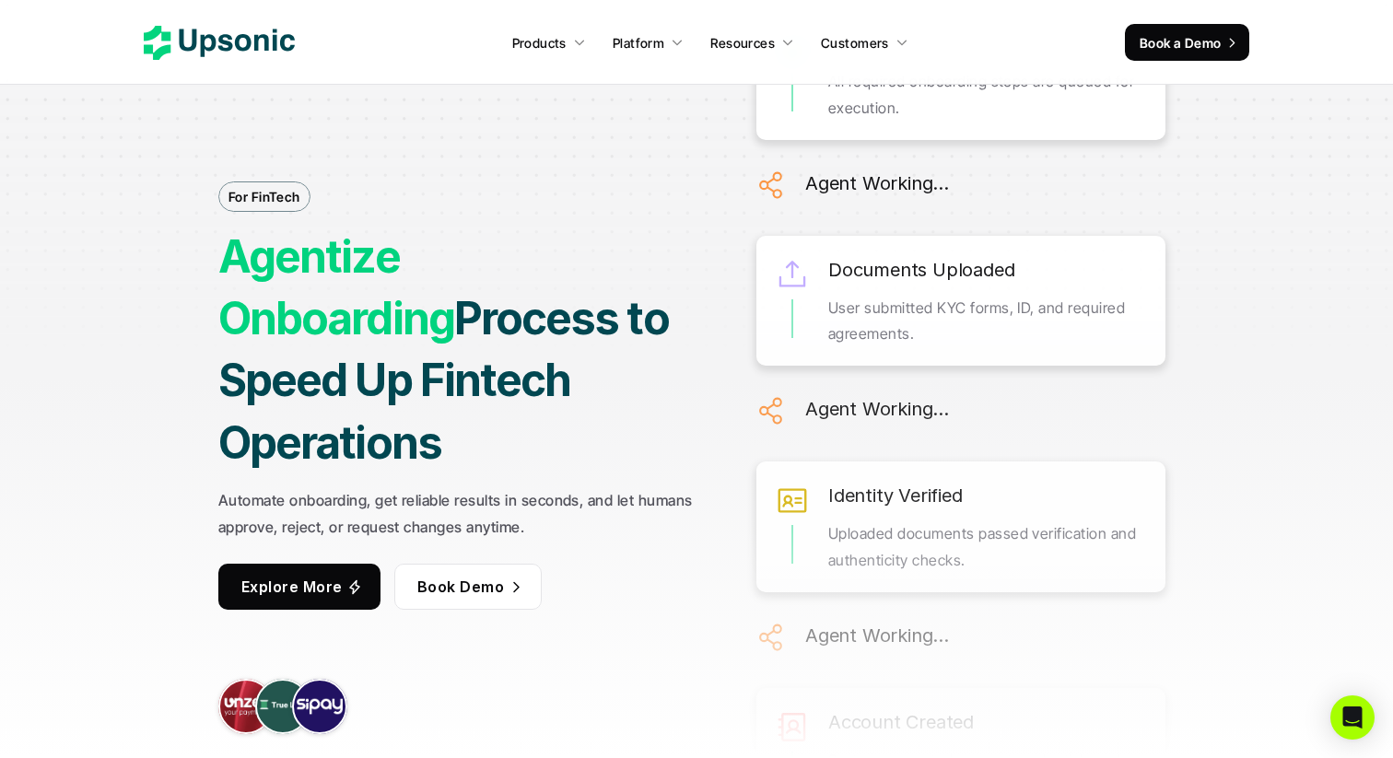
click at [367, 334] on strong "Process to Speed Up Fintech Operations" at bounding box center [447, 380] width 459 height 178
